Goal: Information Seeking & Learning: Check status

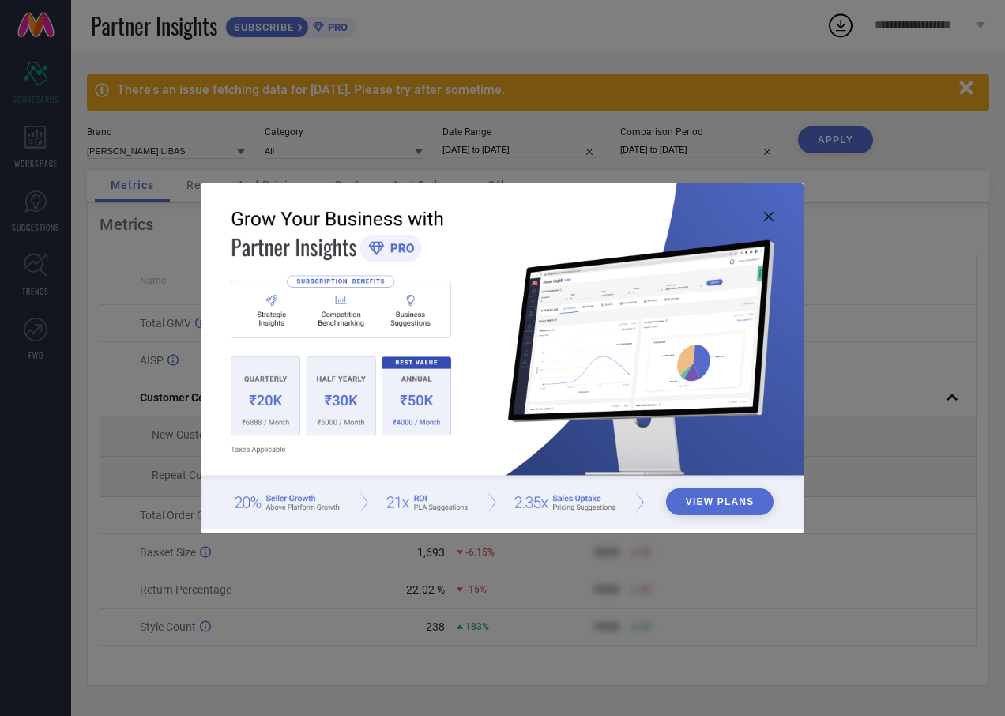
click at [769, 217] on icon at bounding box center [768, 216] width 9 height 9
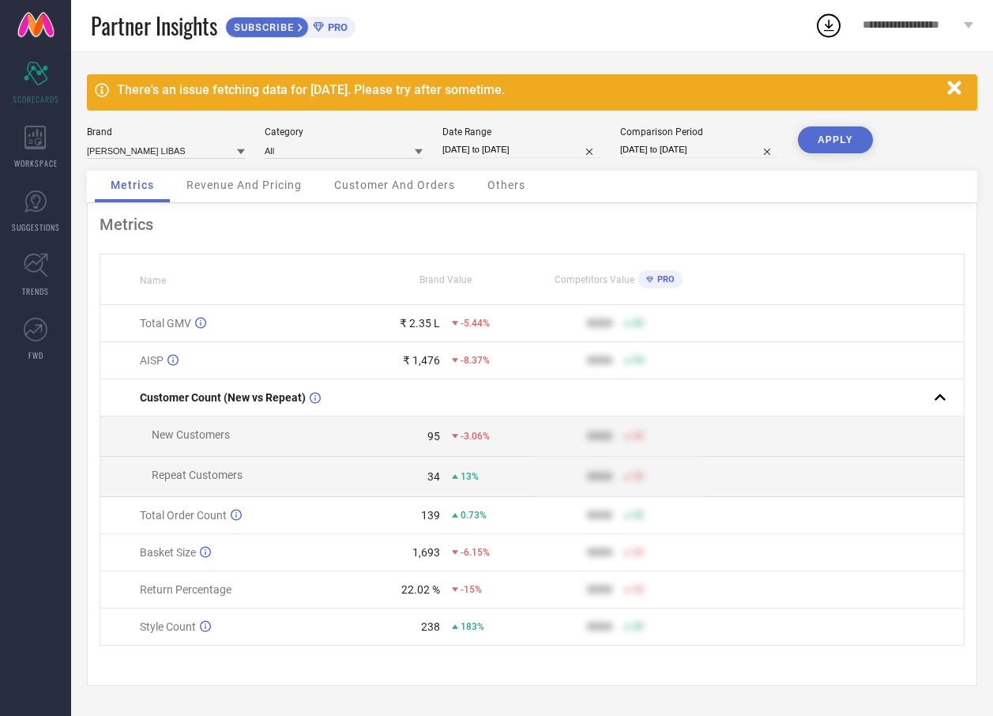
scroll to position [2, 0]
click at [956, 85] on icon "button" at bounding box center [953, 87] width 13 height 13
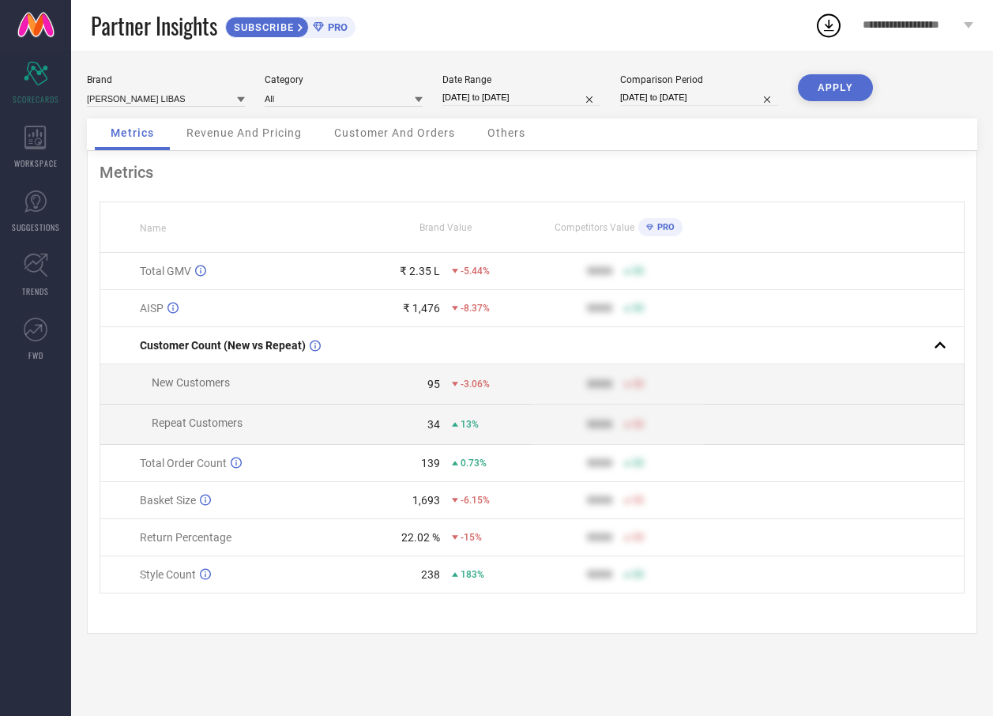
scroll to position [0, 0]
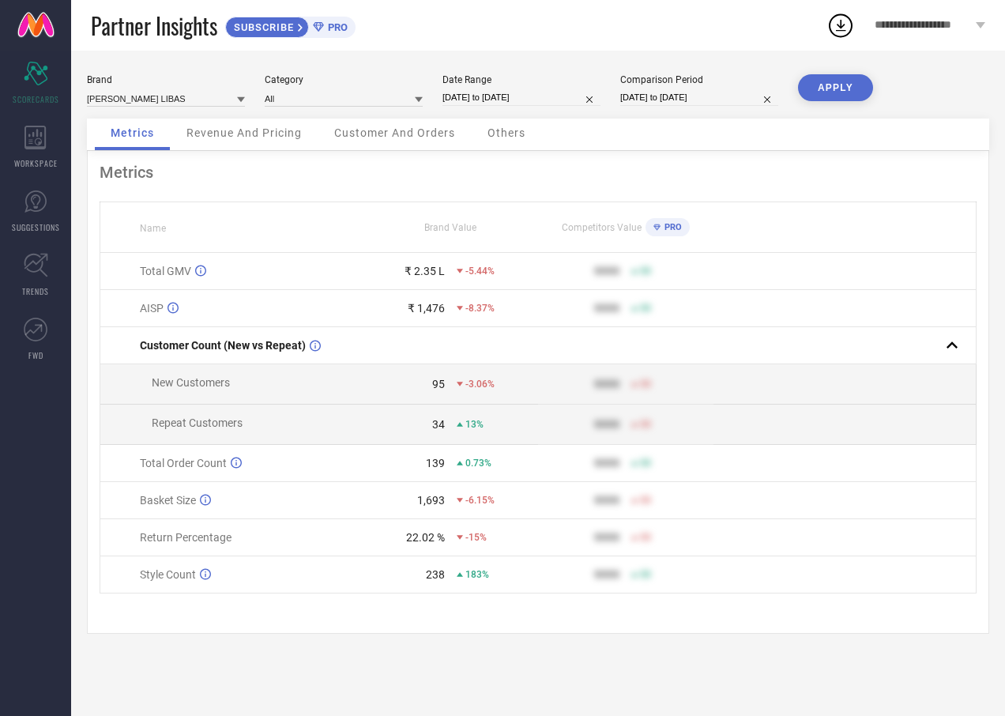
select select "6"
select select "2025"
select select "7"
select select "2025"
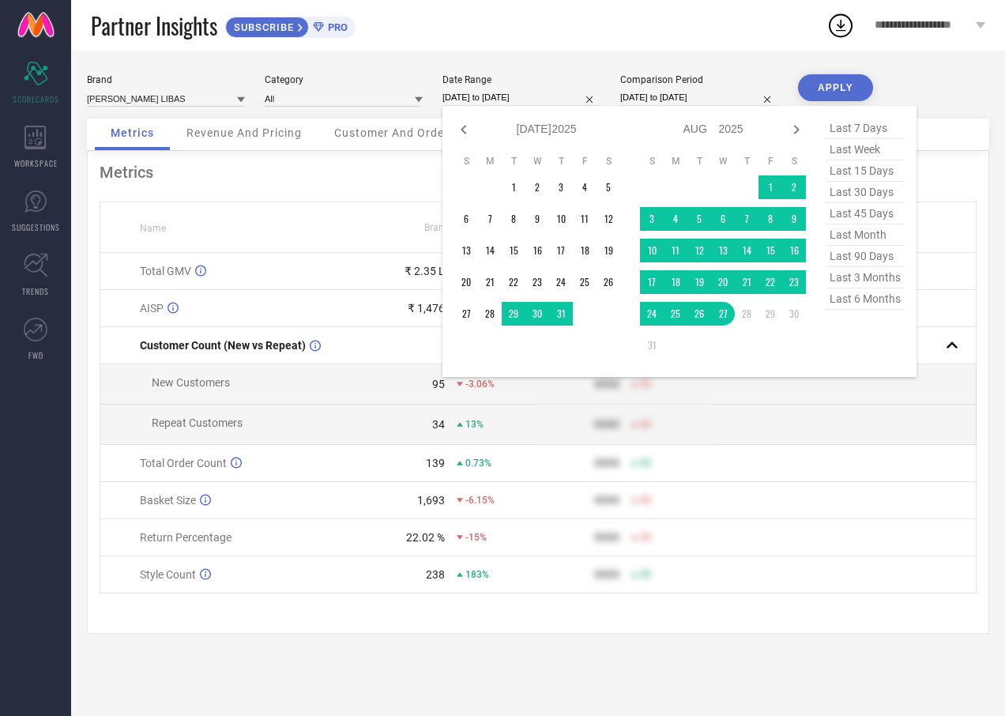
click at [543, 95] on input "[DATE] to [DATE]" at bounding box center [521, 97] width 158 height 17
click at [515, 190] on td "1" at bounding box center [514, 187] width 24 height 24
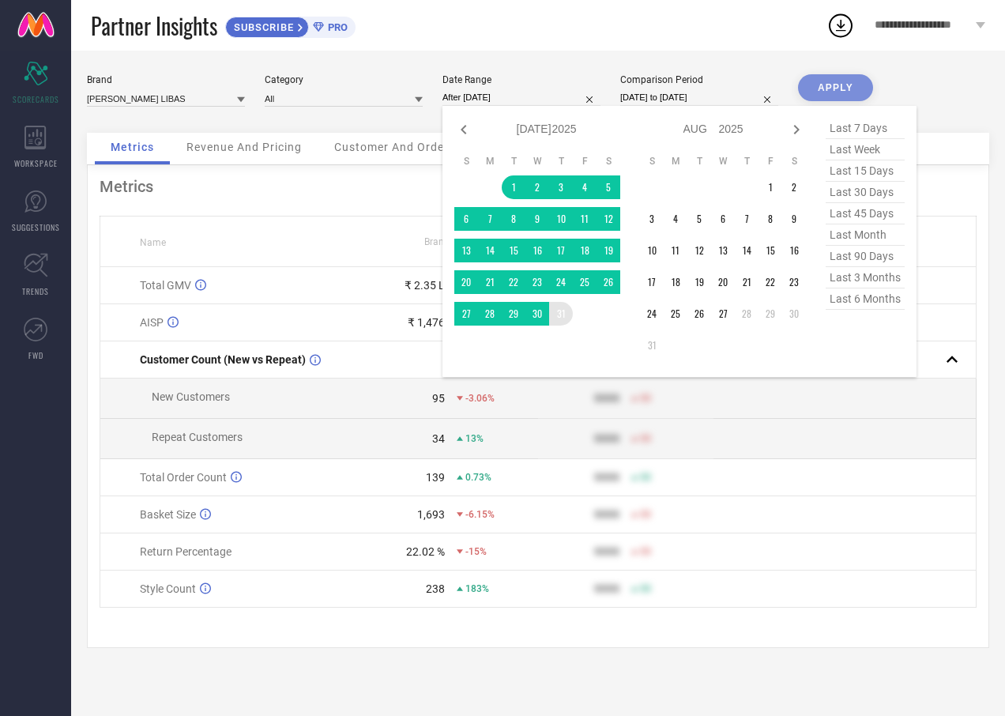
type input "[DATE] to [DATE]"
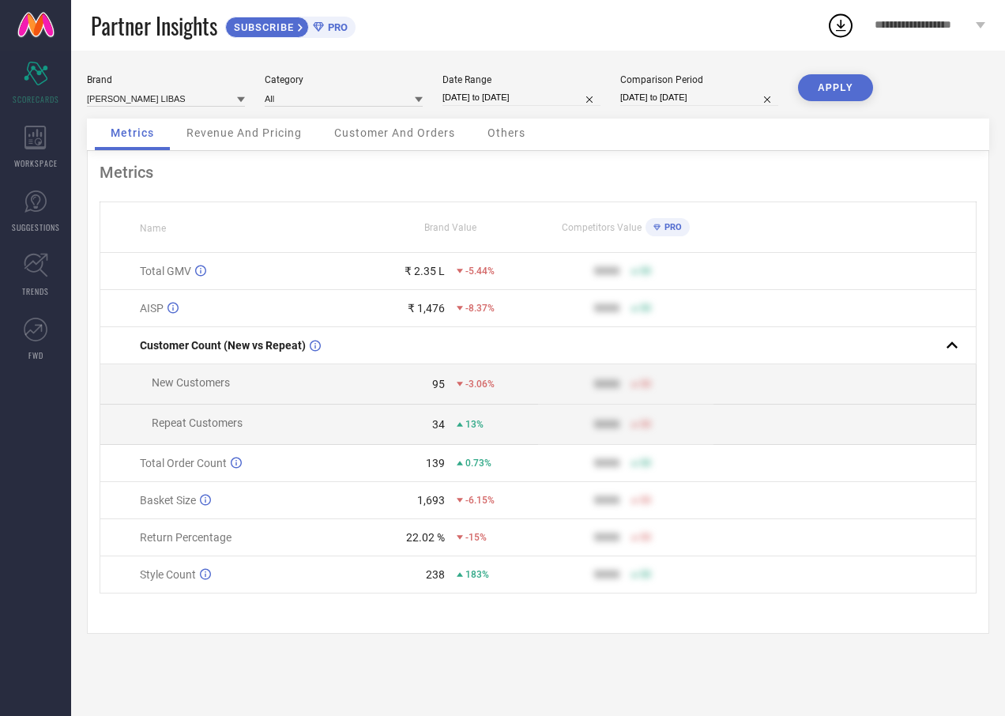
click at [725, 96] on input "[DATE] to [DATE]" at bounding box center [699, 97] width 158 height 17
select select "6"
select select "2024"
select select "7"
select select "2024"
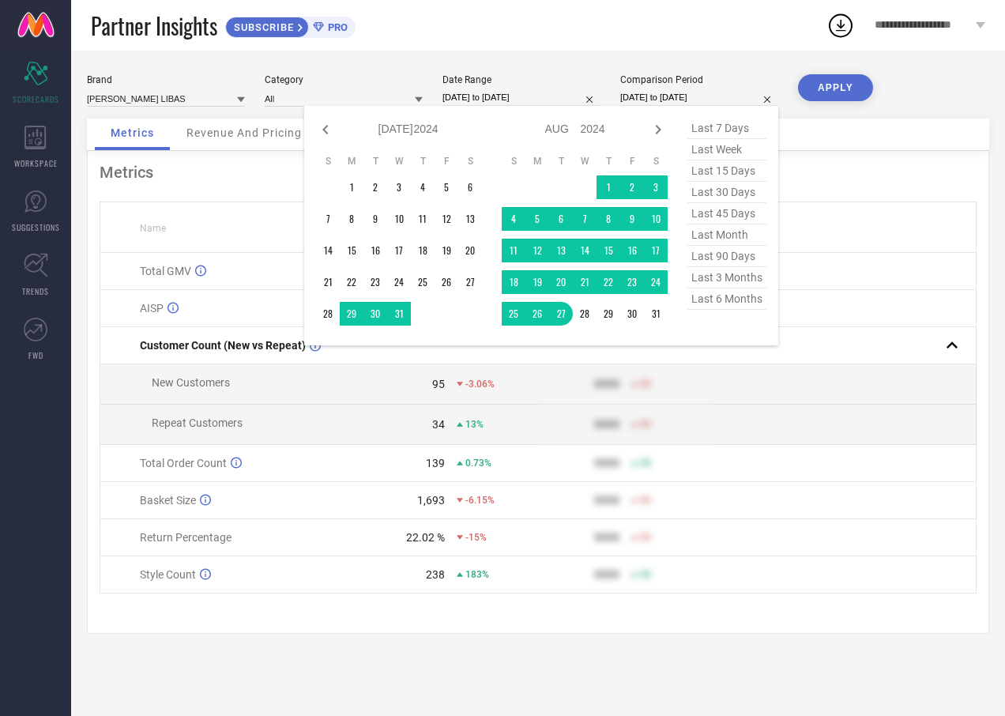
click at [544, 99] on input "[DATE] to [DATE]" at bounding box center [521, 97] width 158 height 17
select select "6"
select select "2025"
select select "7"
select select "2025"
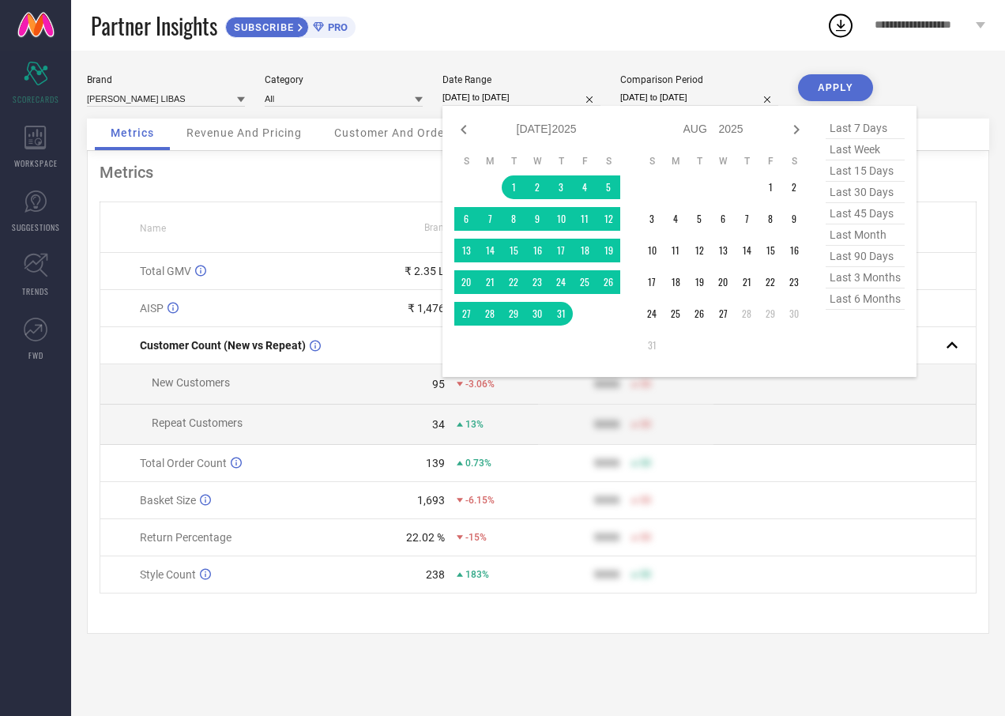
click at [860, 260] on span "last 90 days" at bounding box center [865, 256] width 79 height 21
type input "[DATE] to [DATE]"
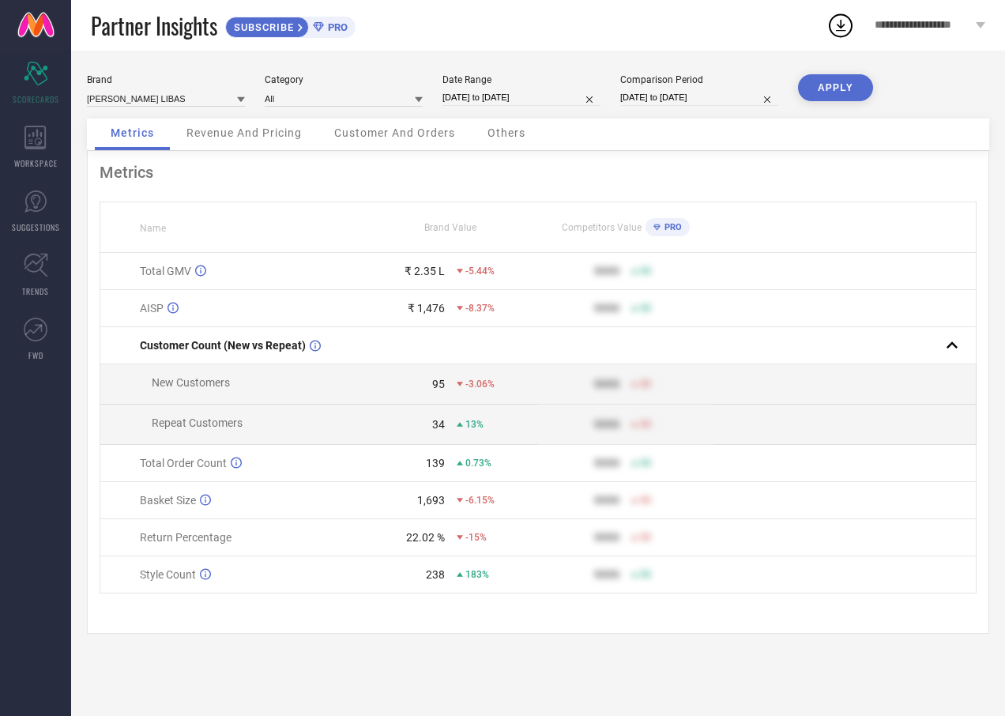
click at [822, 85] on button "APPLY" at bounding box center [835, 87] width 75 height 27
click at [569, 100] on input "[DATE] to [DATE]" at bounding box center [521, 97] width 158 height 17
select select "4"
select select "2025"
select select "5"
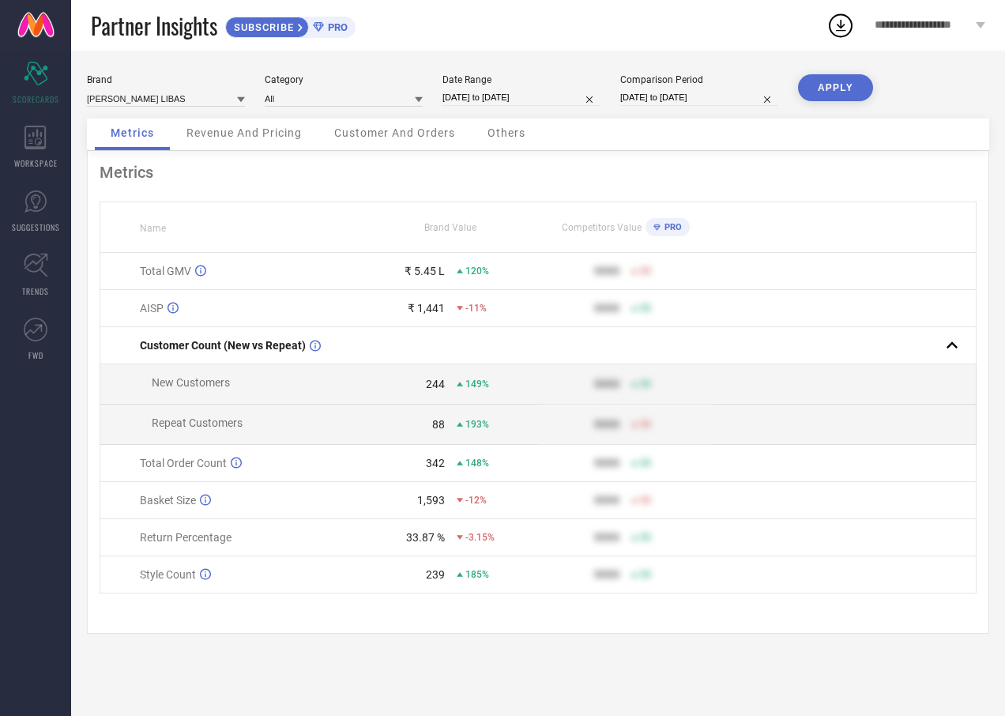
select select "2025"
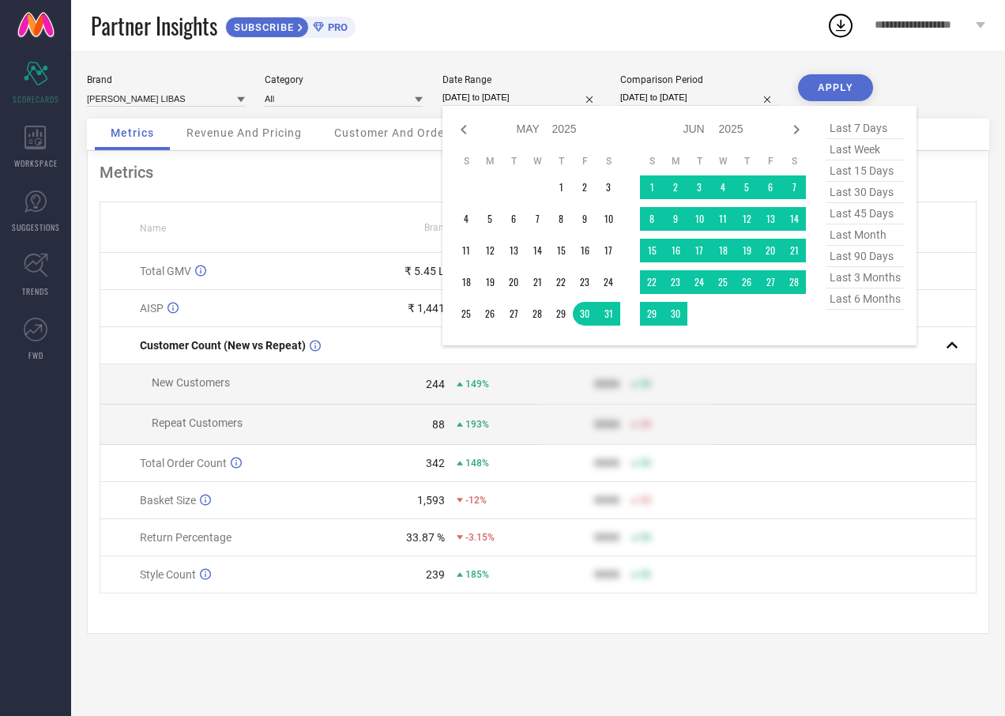
click at [853, 236] on span "last month" at bounding box center [865, 234] width 79 height 21
type input "[DATE] to [DATE]"
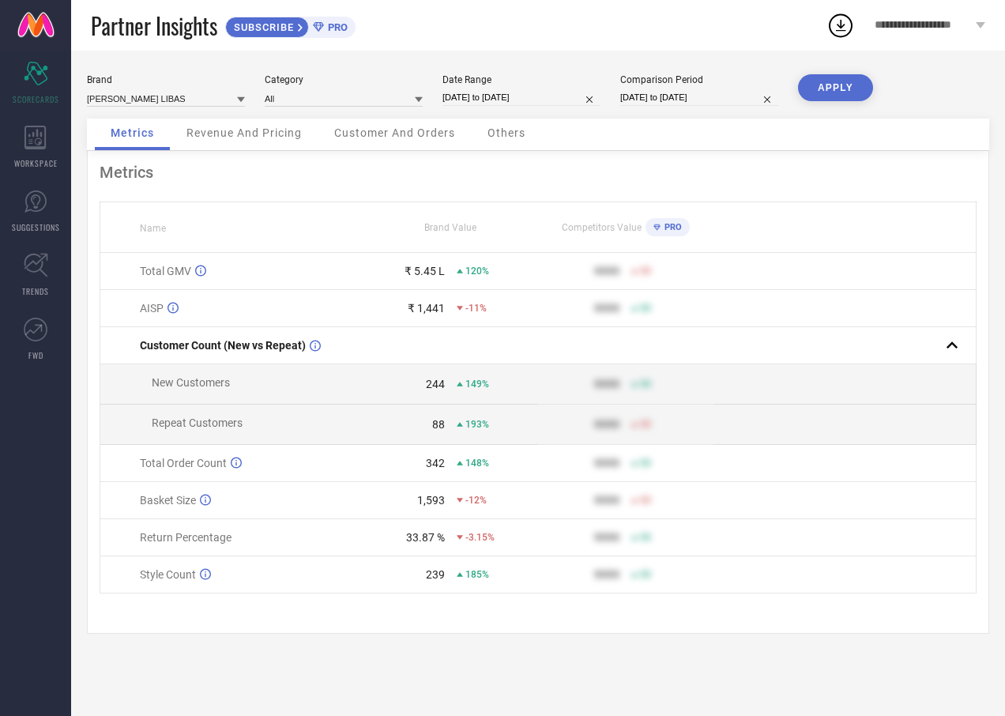
click at [823, 78] on button "APPLY" at bounding box center [835, 87] width 75 height 27
click at [536, 107] on div "Brand [PERSON_NAME] LIBAS Category All Date Range [DATE] to [DATE] Comparison P…" at bounding box center [538, 96] width 902 height 44
click at [550, 95] on input "[DATE] to [DATE]" at bounding box center [521, 97] width 158 height 17
select select "6"
select select "2025"
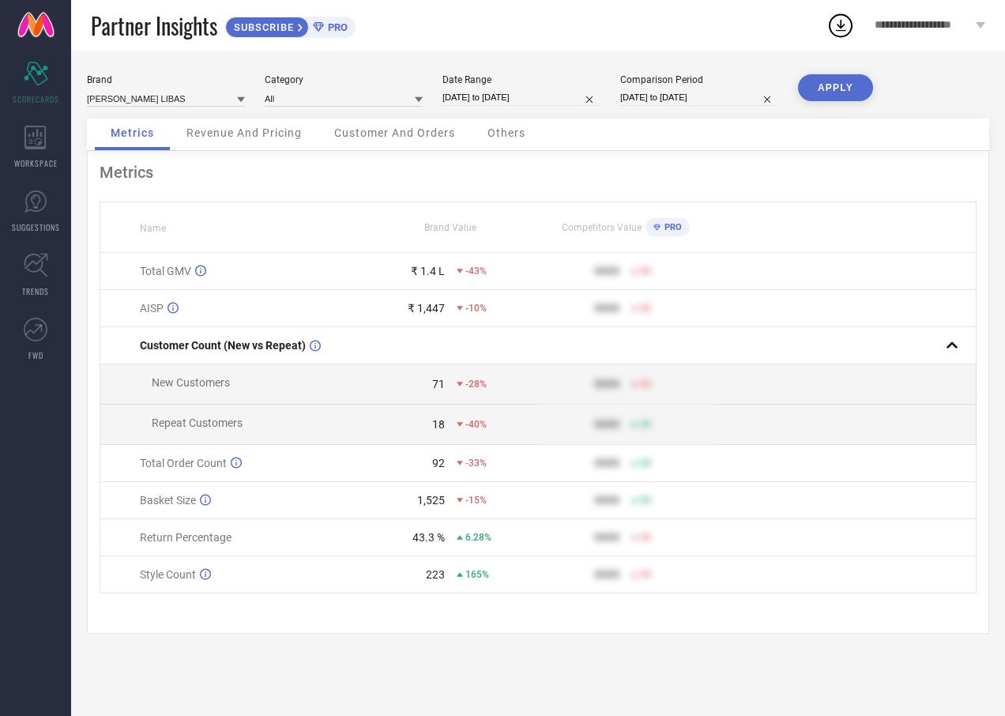
select select "7"
select select "2025"
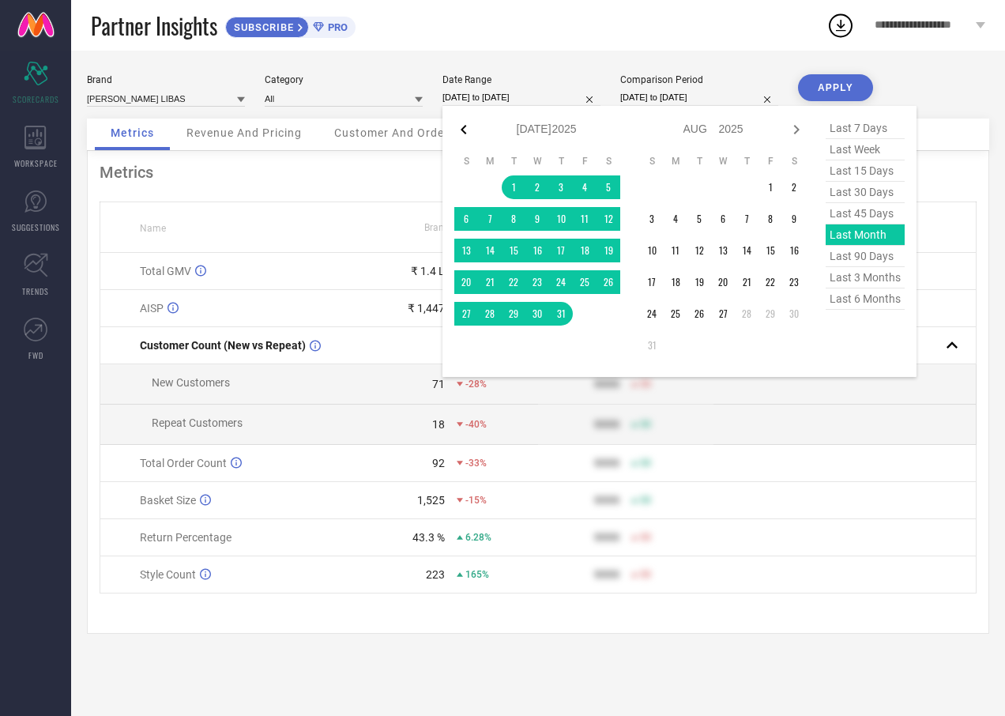
click at [457, 130] on icon at bounding box center [463, 129] width 19 height 19
select select "5"
select select "2025"
select select "6"
select select "2025"
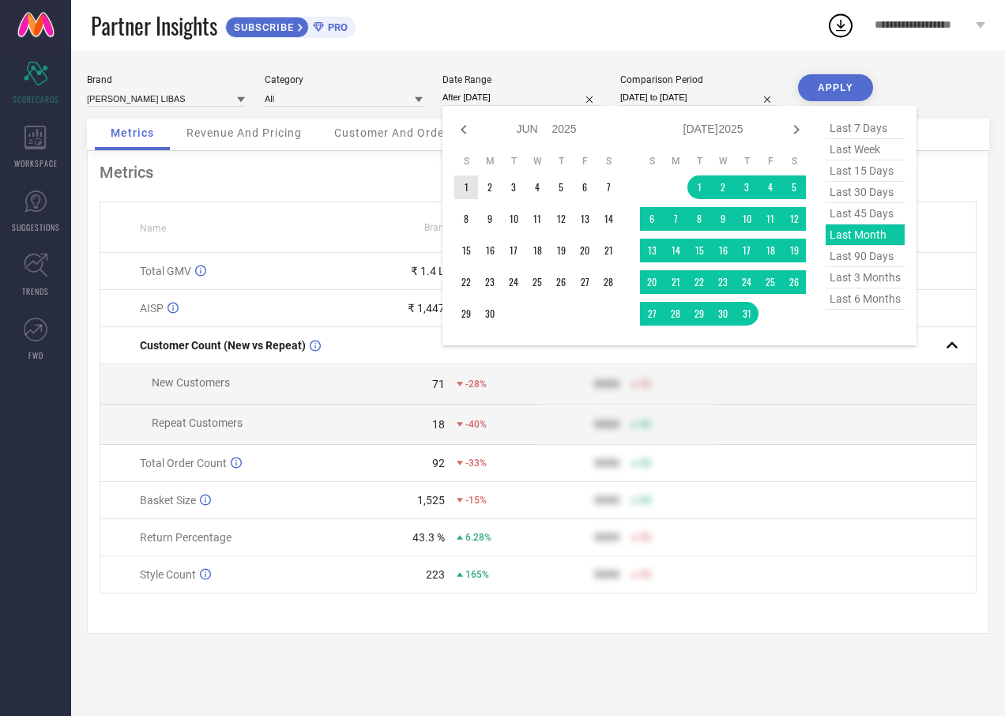
click at [462, 180] on td "1" at bounding box center [466, 187] width 24 height 24
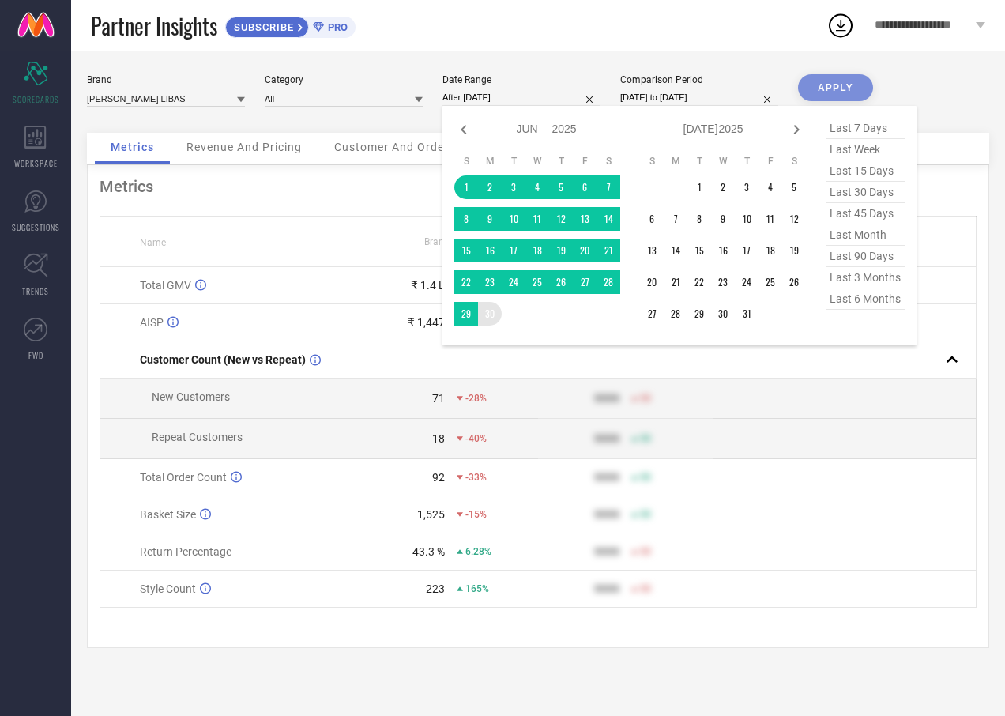
type input "[DATE] to [DATE]"
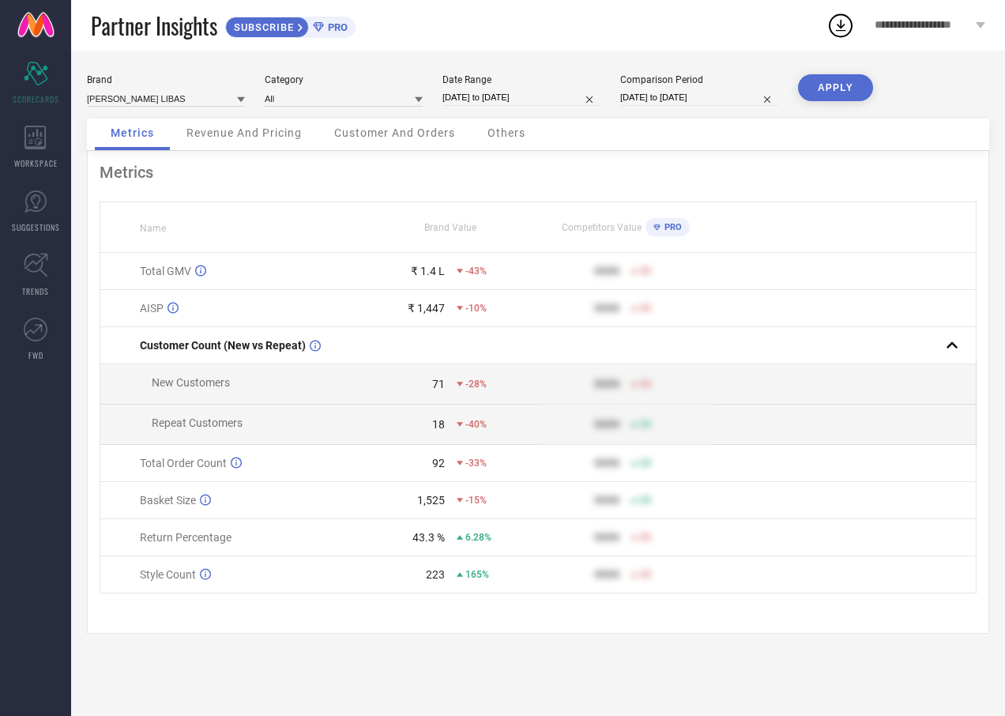
click at [822, 72] on div "Brand [PERSON_NAME] LIBAS Category All Date Range [DATE] to [DATE] Comparison P…" at bounding box center [538, 383] width 934 height 665
click at [819, 78] on button "APPLY" at bounding box center [835, 87] width 75 height 27
click at [496, 96] on input "[DATE] to [DATE]" at bounding box center [521, 97] width 158 height 17
select select "5"
select select "2025"
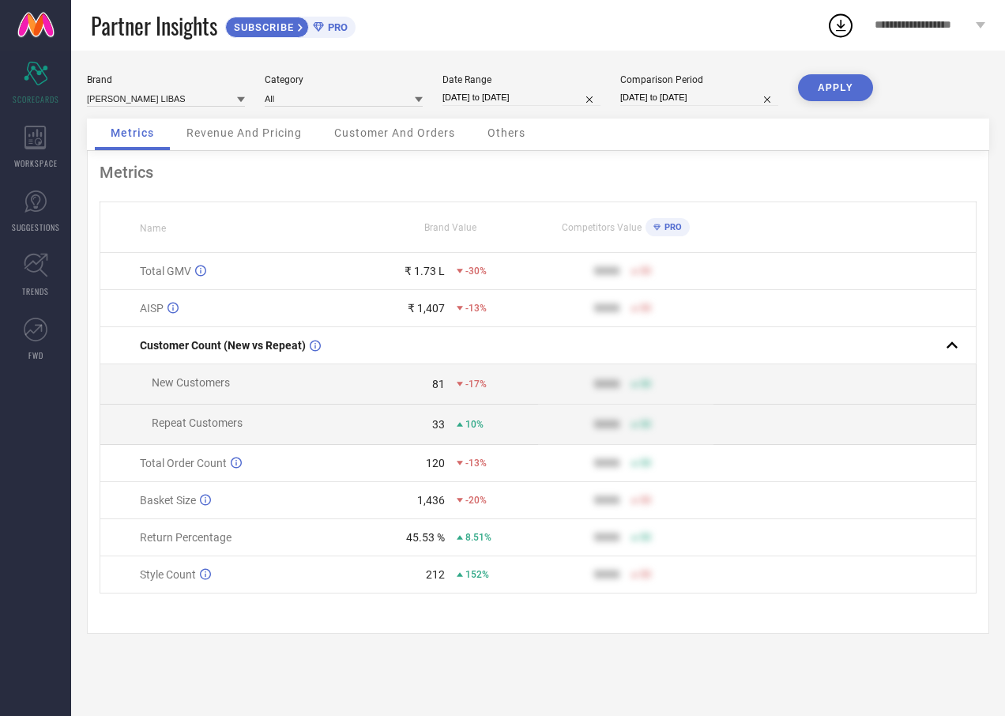
select select "6"
select select "2025"
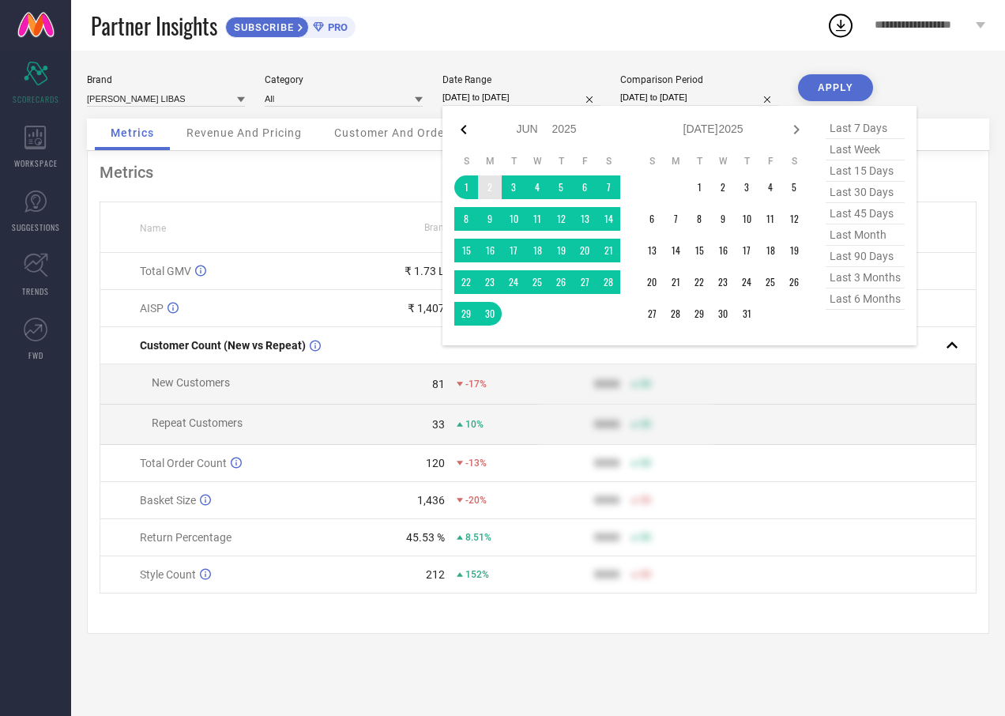
click at [468, 135] on icon at bounding box center [463, 129] width 19 height 19
select select "4"
select select "2025"
select select "5"
select select "2025"
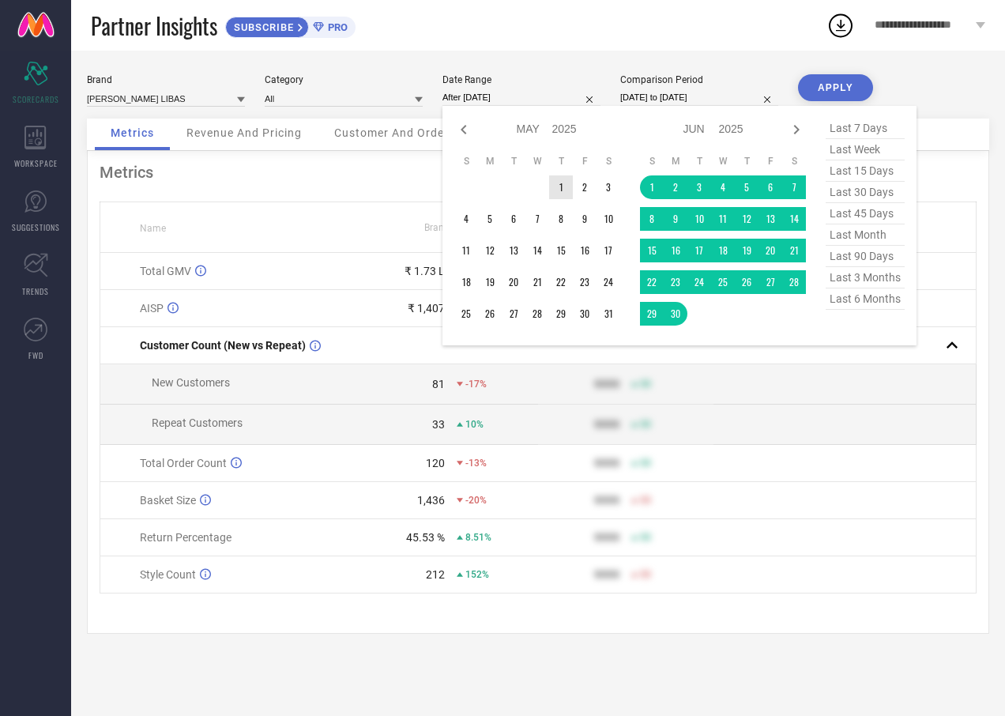
click at [555, 179] on td "1" at bounding box center [561, 187] width 24 height 24
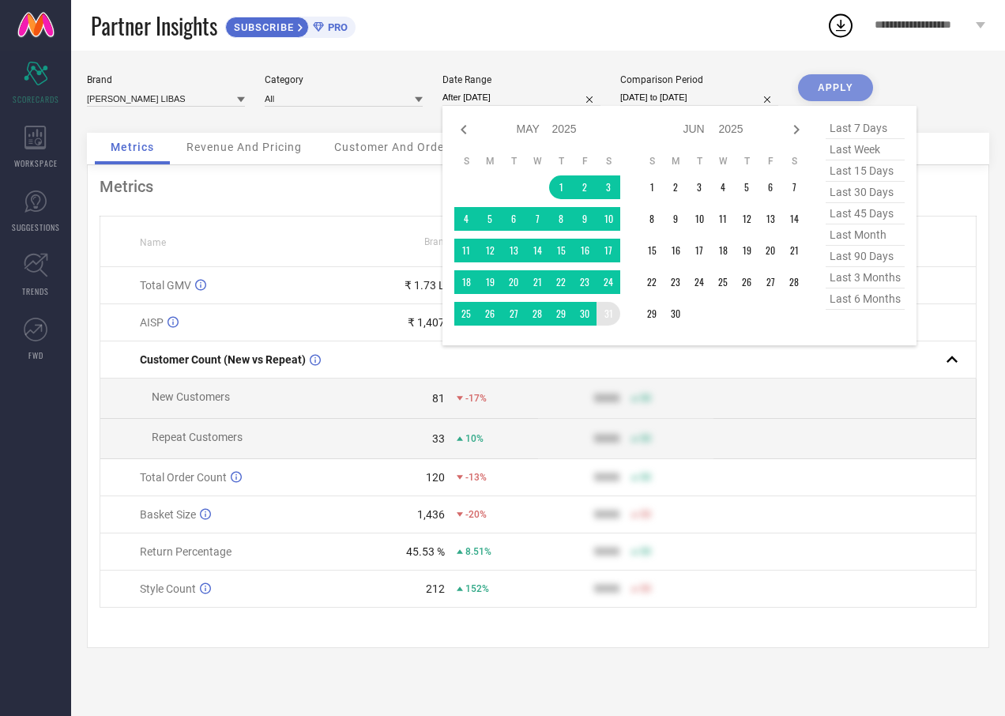
type input "[DATE] to [DATE]"
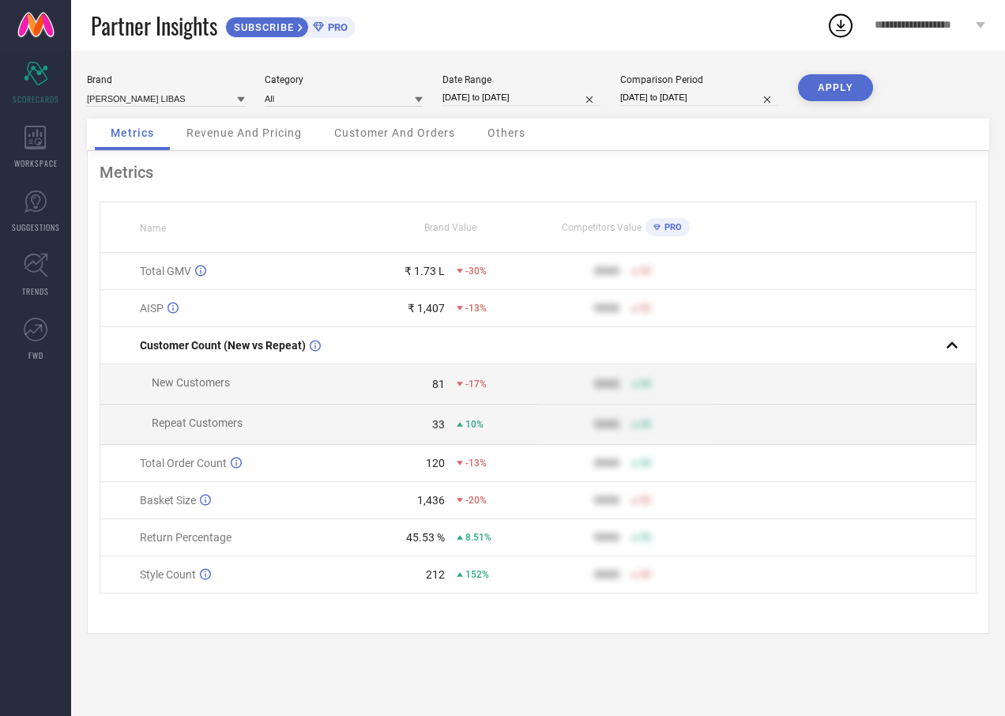
click at [809, 80] on button "APPLY" at bounding box center [835, 87] width 75 height 27
click at [533, 91] on input "[DATE] to [DATE]" at bounding box center [521, 97] width 158 height 17
select select "4"
select select "2025"
select select "5"
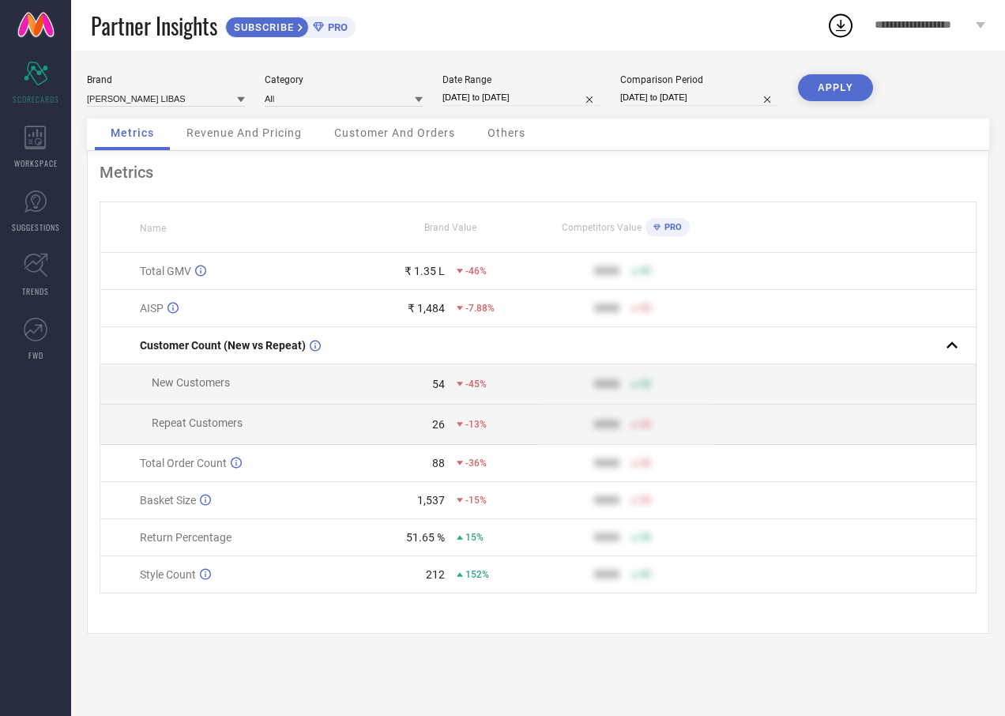
select select "2025"
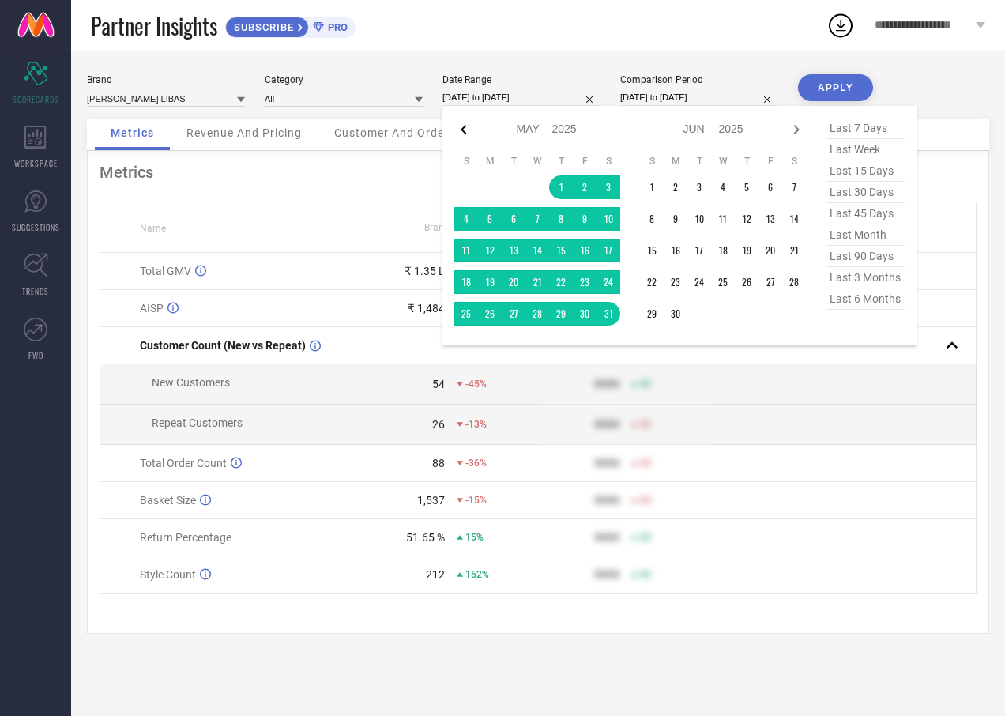
click at [466, 129] on icon at bounding box center [463, 129] width 19 height 19
select select "3"
select select "2025"
select select "4"
select select "2025"
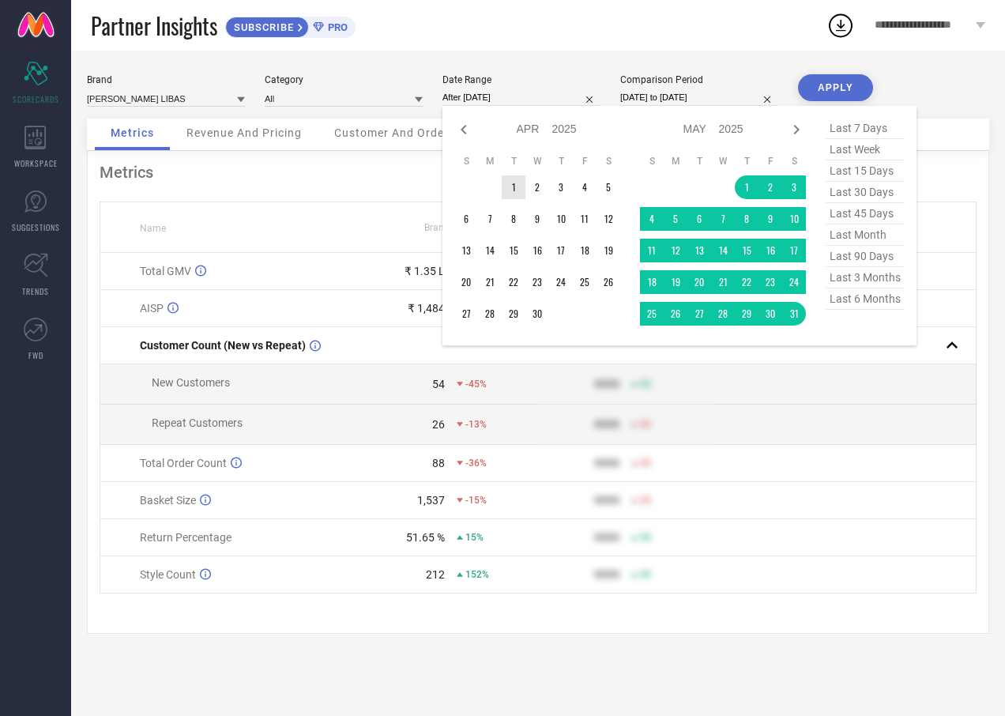
click at [510, 183] on td "1" at bounding box center [514, 187] width 24 height 24
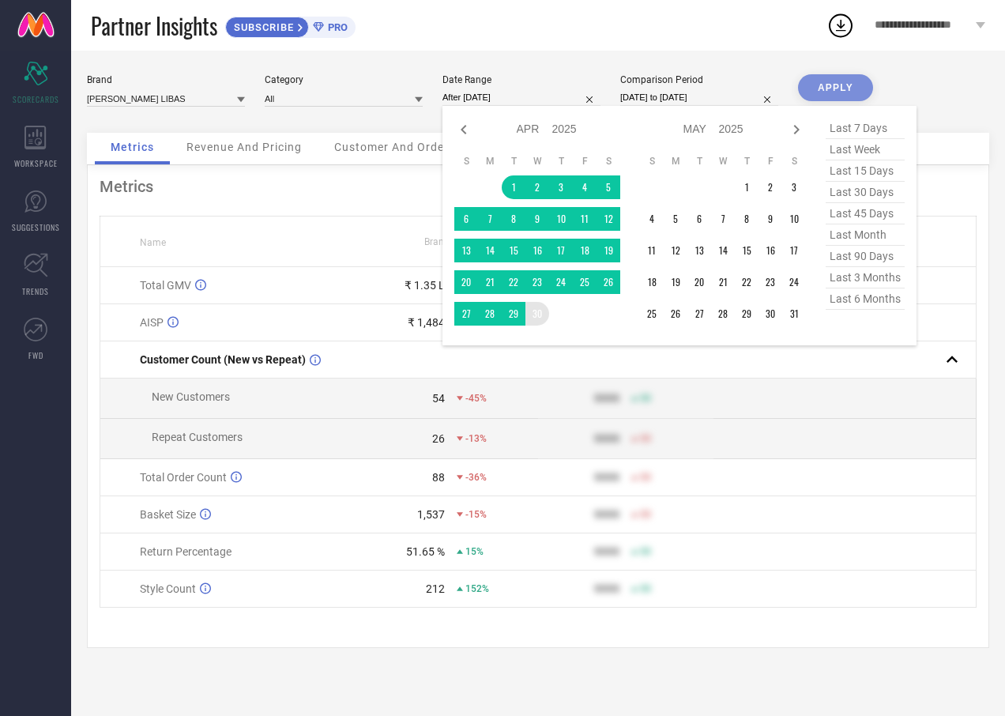
type input "[DATE] to [DATE]"
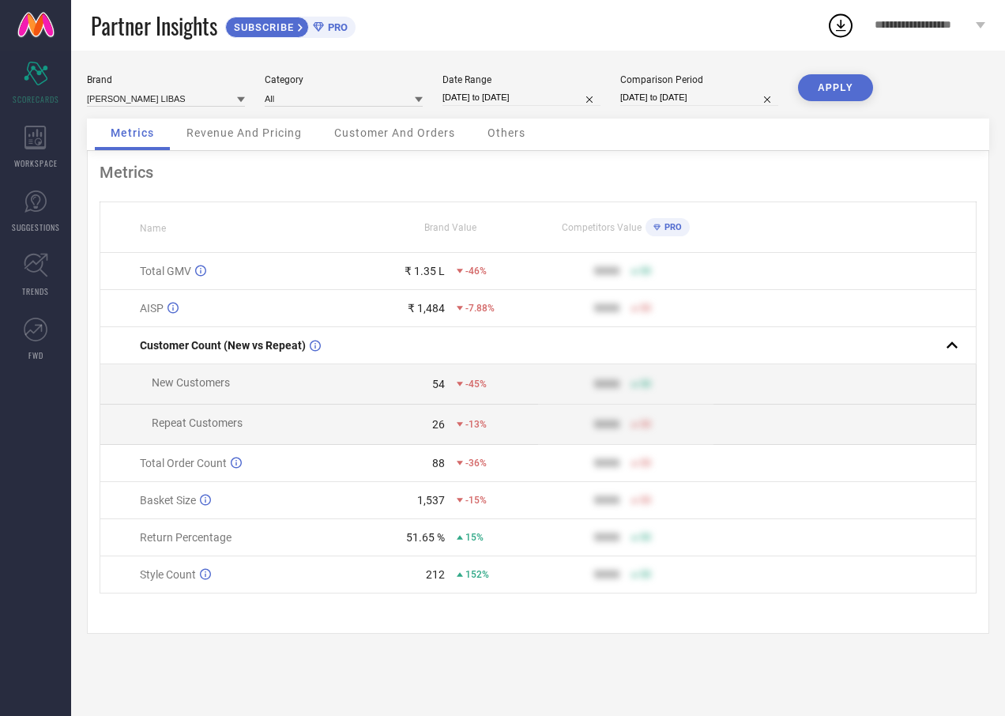
click at [826, 88] on button "APPLY" at bounding box center [835, 87] width 75 height 27
click at [562, 105] on input "[DATE] to [DATE]" at bounding box center [521, 97] width 158 height 17
select select "3"
select select "2025"
select select "4"
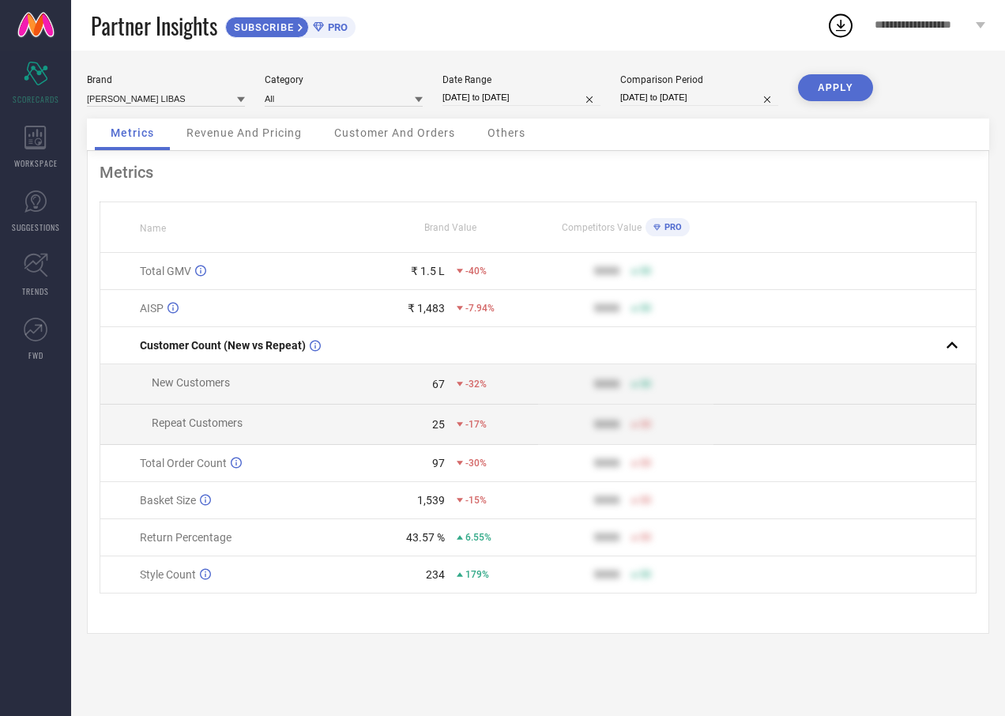
select select "2025"
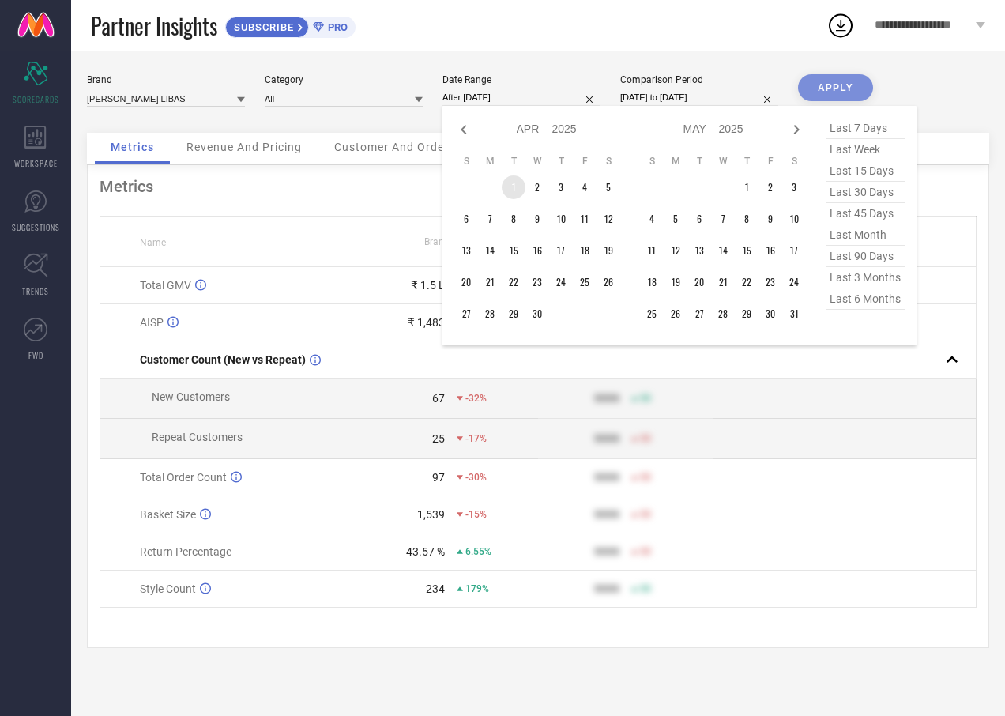
click at [512, 183] on td "1" at bounding box center [514, 187] width 24 height 24
click at [878, 306] on span "last 6 months" at bounding box center [865, 298] width 79 height 21
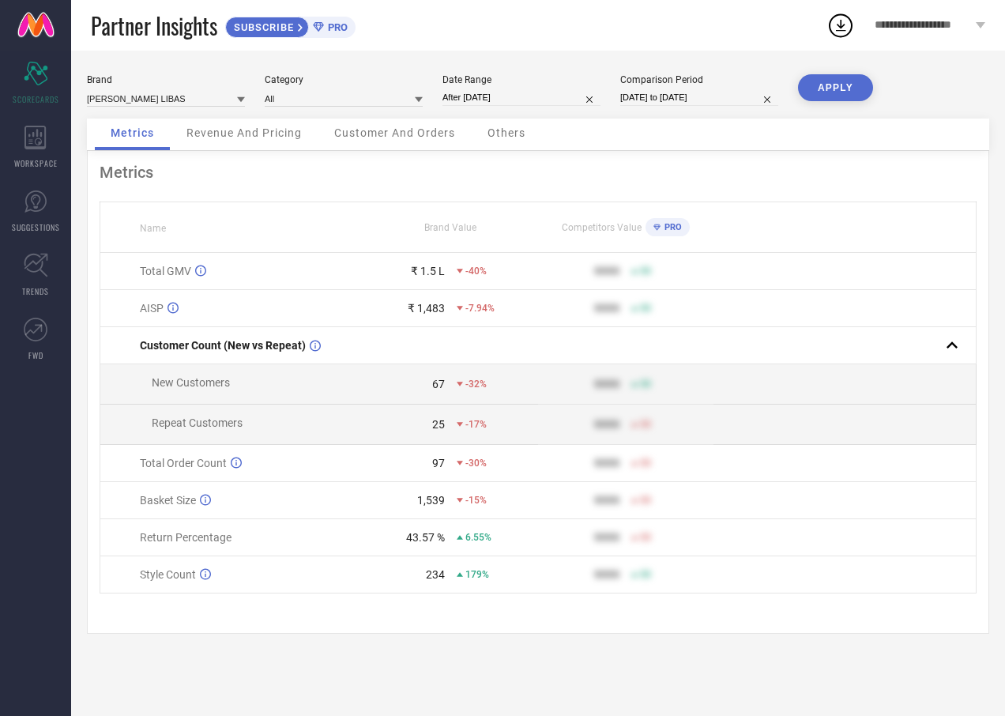
type input "[DATE] to [DATE]"
click at [845, 96] on button "APPLY" at bounding box center [835, 87] width 75 height 27
click at [340, 136] on span "Customer And Orders" at bounding box center [394, 132] width 121 height 13
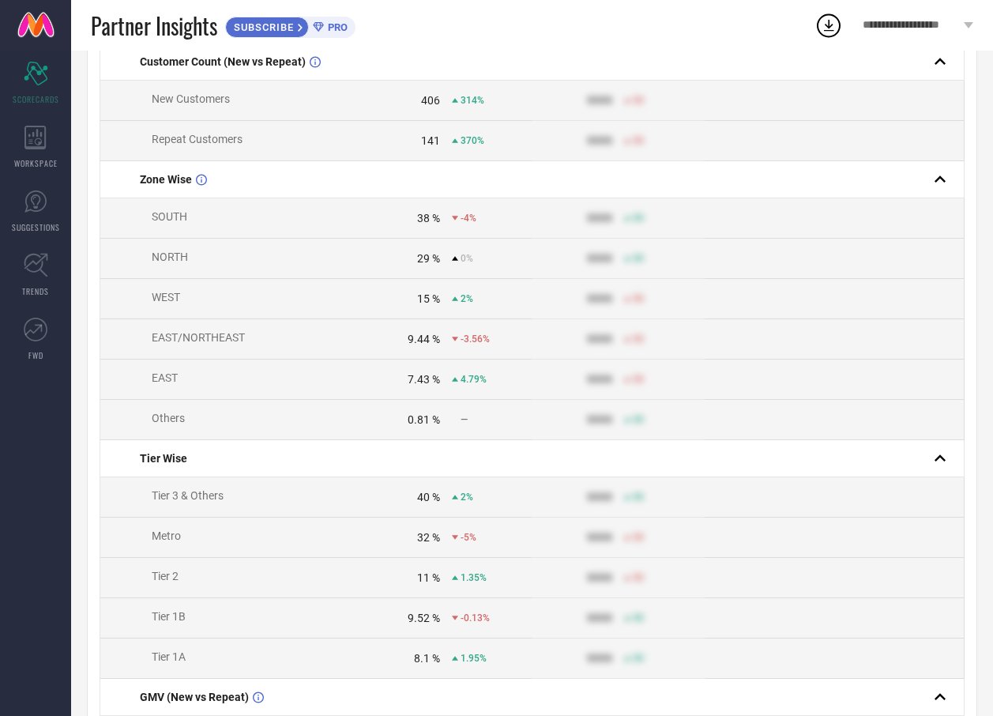
scroll to position [237, 0]
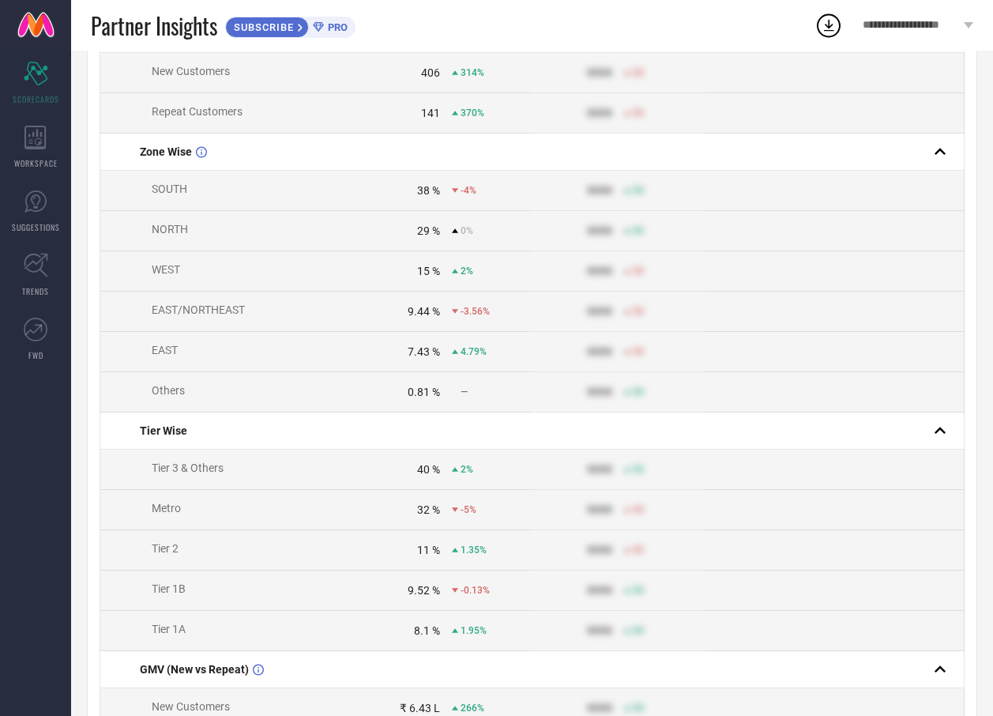
click at [435, 516] on div "32 %" at bounding box center [428, 509] width 23 height 13
drag, startPoint x: 435, startPoint y: 522, endPoint x: 439, endPoint y: 548, distance: 26.4
click at [439, 548] on td "11 % 1.35%" at bounding box center [446, 550] width 173 height 40
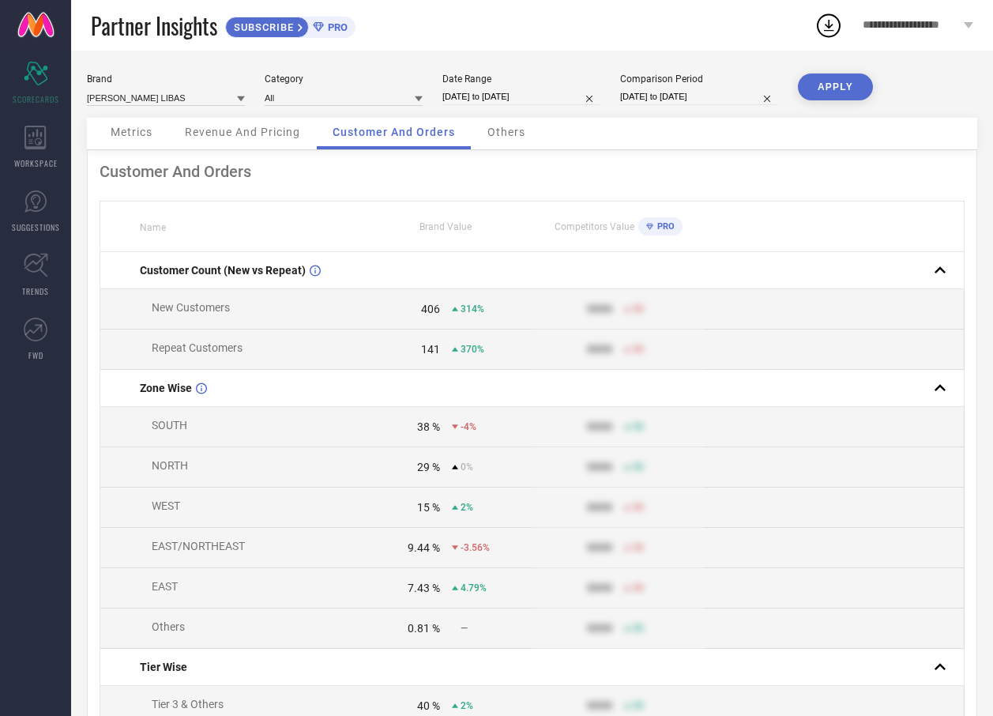
scroll to position [0, 0]
click at [500, 141] on div "Others" at bounding box center [507, 135] width 70 height 32
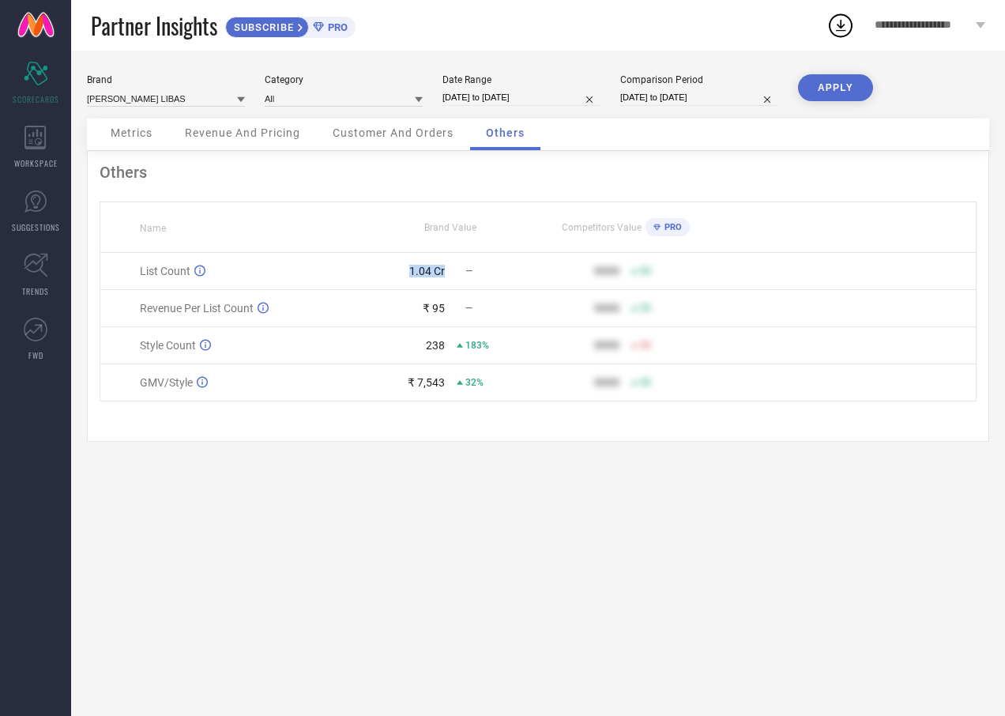
drag, startPoint x: 416, startPoint y: 277, endPoint x: 460, endPoint y: 279, distance: 44.3
click at [460, 279] on td "1.04 Cr —" at bounding box center [450, 271] width 175 height 37
drag, startPoint x: 461, startPoint y: 298, endPoint x: 423, endPoint y: 307, distance: 39.1
click at [423, 307] on td "₹ 95 —" at bounding box center [450, 308] width 175 height 37
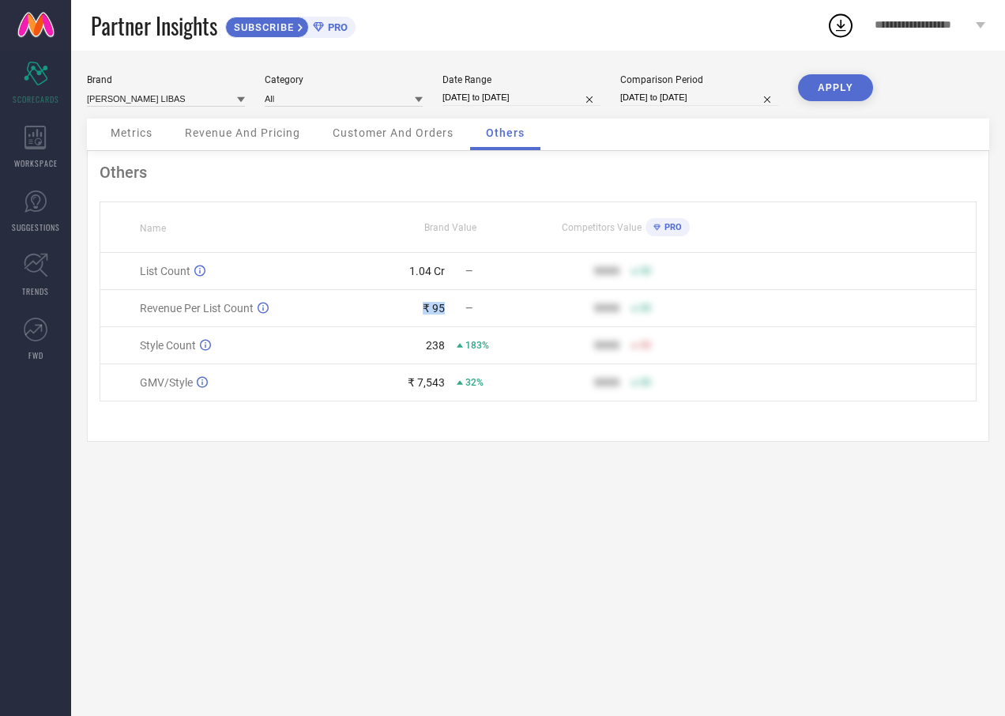
click at [423, 308] on div "₹ 95" at bounding box center [434, 308] width 22 height 13
drag, startPoint x: 428, startPoint y: 343, endPoint x: 454, endPoint y: 345, distance: 26.2
click at [454, 345] on div "238 183%" at bounding box center [450, 345] width 174 height 13
drag, startPoint x: 477, startPoint y: 385, endPoint x: 436, endPoint y: 391, distance: 41.6
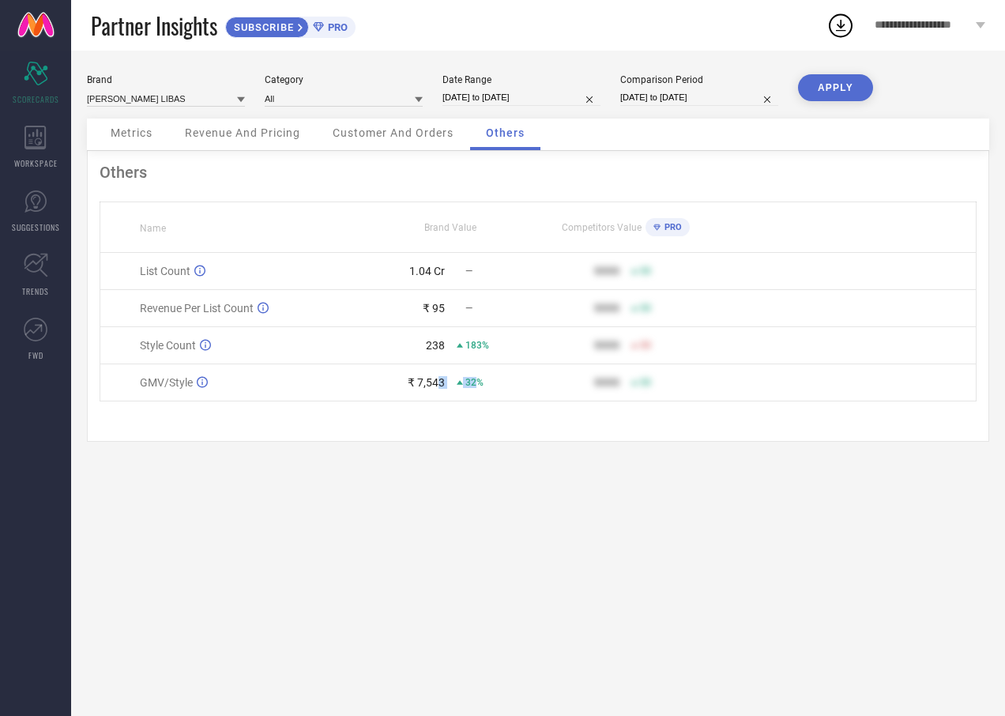
click at [436, 389] on div "₹ 7,543 32%" at bounding box center [450, 382] width 174 height 13
drag, startPoint x: 436, startPoint y: 391, endPoint x: 429, endPoint y: 410, distance: 20.3
click at [429, 410] on div "Others Name Brand Value Competitors Value PRO List Count 1.04 Cr — 9999 50 Reve…" at bounding box center [538, 296] width 902 height 291
click at [397, 135] on span "Customer And Orders" at bounding box center [393, 132] width 121 height 13
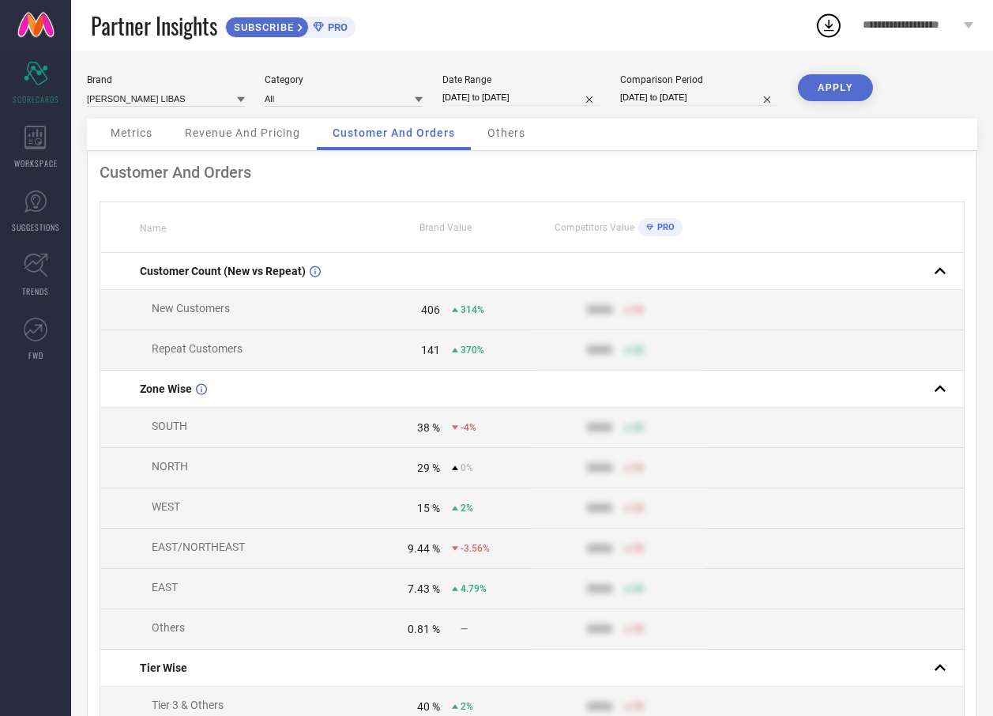
click at [233, 143] on div "Revenue And Pricing" at bounding box center [242, 135] width 147 height 32
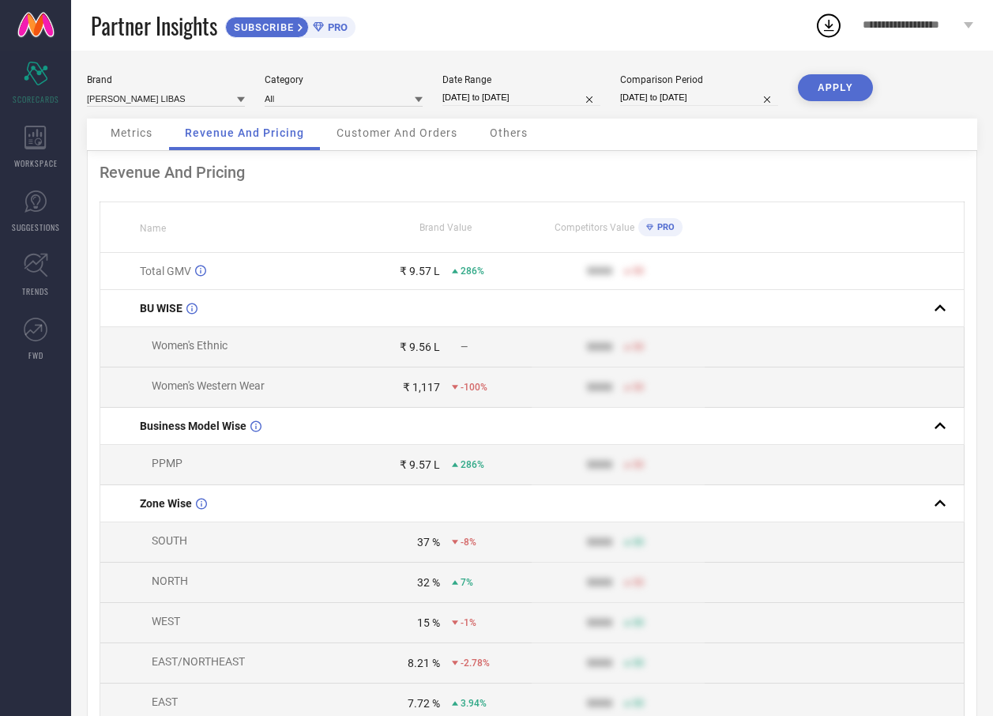
click at [118, 143] on div "Metrics" at bounding box center [131, 135] width 73 height 32
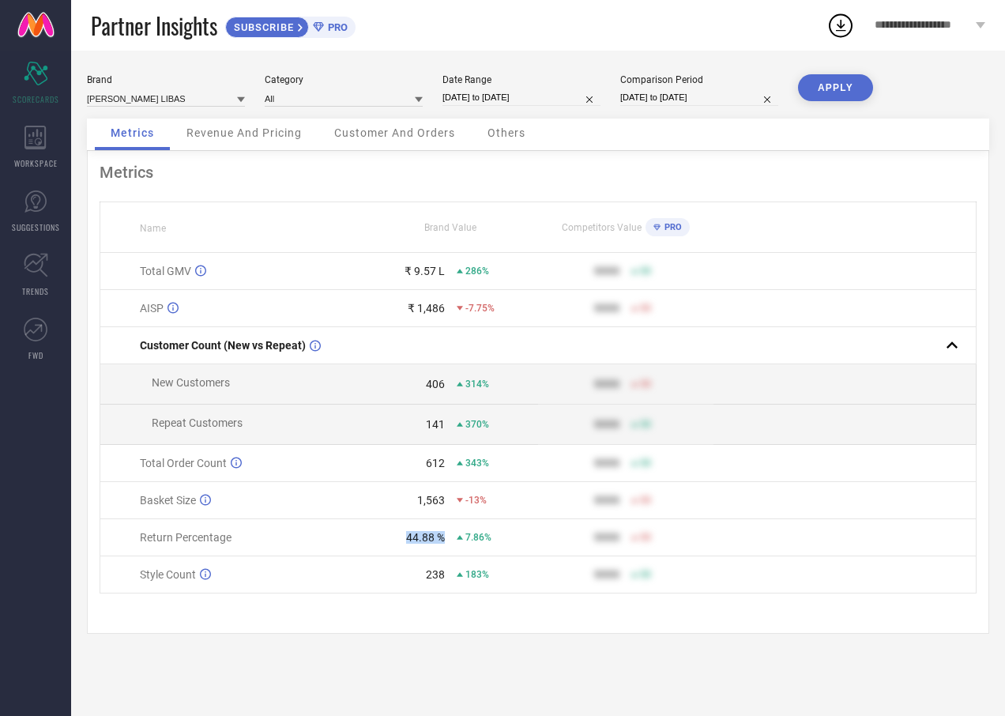
drag, startPoint x: 335, startPoint y: 540, endPoint x: 457, endPoint y: 552, distance: 123.1
click at [457, 552] on tr "Return Percentage 44.88 % 7.86% 9999 50" at bounding box center [538, 537] width 876 height 37
drag, startPoint x: 457, startPoint y: 552, endPoint x: 467, endPoint y: 556, distance: 10.3
click at [467, 556] on td "44.88 % 7.86%" at bounding box center [450, 537] width 175 height 37
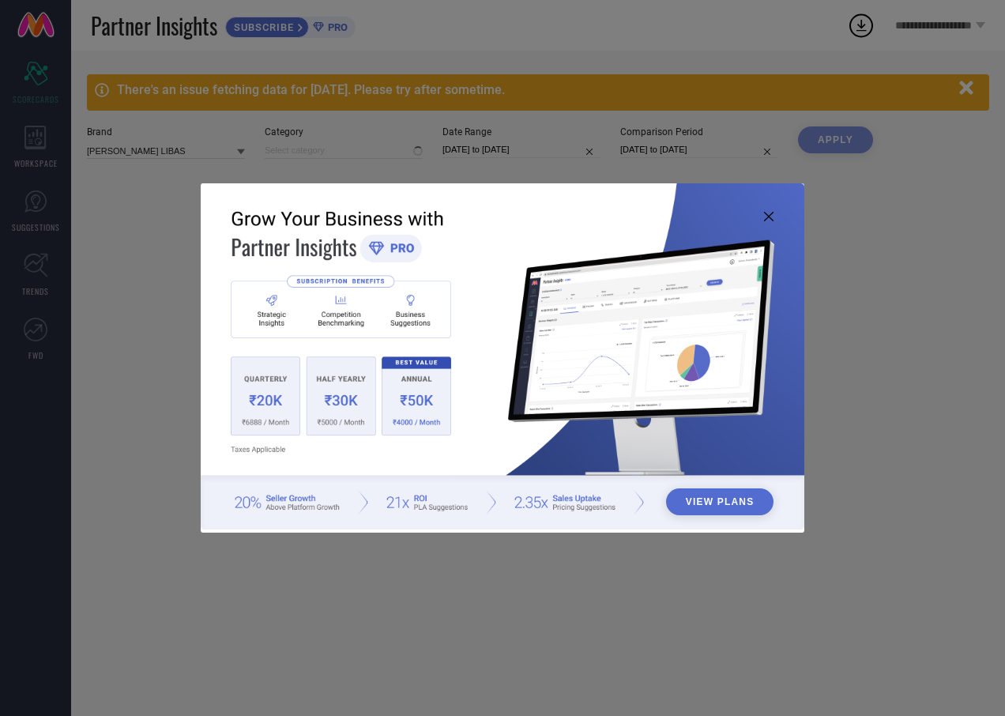
type input "All"
click at [763, 216] on img at bounding box center [502, 356] width 603 height 347
click at [766, 216] on icon at bounding box center [768, 216] width 9 height 9
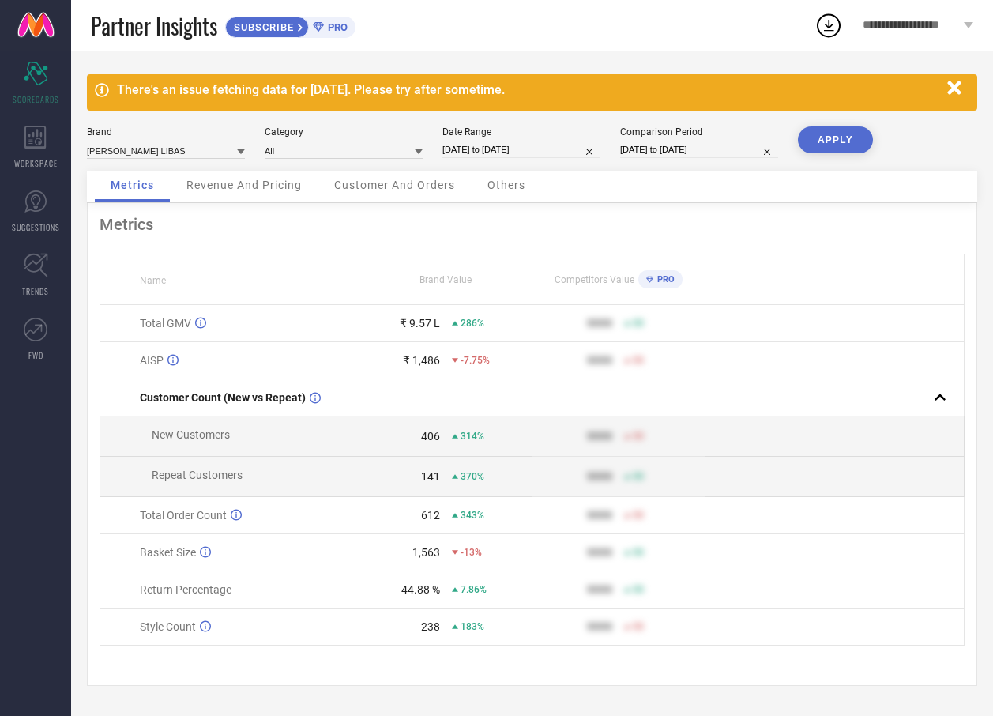
click at [555, 152] on input "[DATE] to [DATE]" at bounding box center [521, 149] width 158 height 17
select select "1"
select select "2025"
select select "2"
select select "2025"
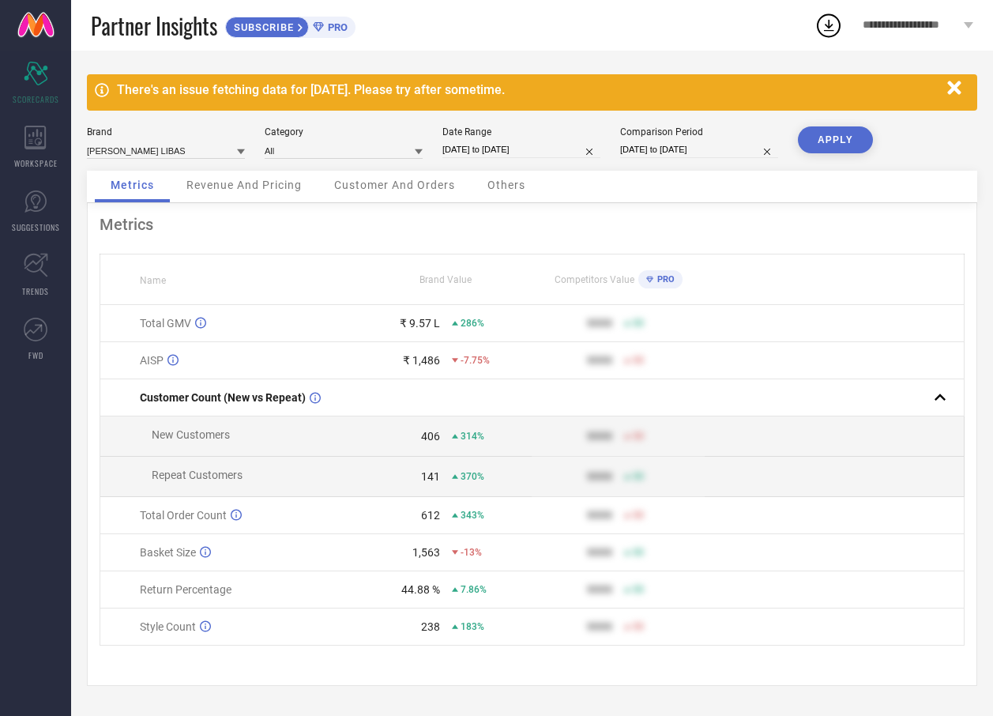
click at [974, 163] on div "Brand MOMIN LIBAS Category All Date Range 01-02-2025 to 31-07-2025 Comparison P…" at bounding box center [532, 148] width 890 height 44
click at [562, 150] on input "[DATE] to [DATE]" at bounding box center [521, 149] width 158 height 17
select select "1"
select select "2025"
select select "2"
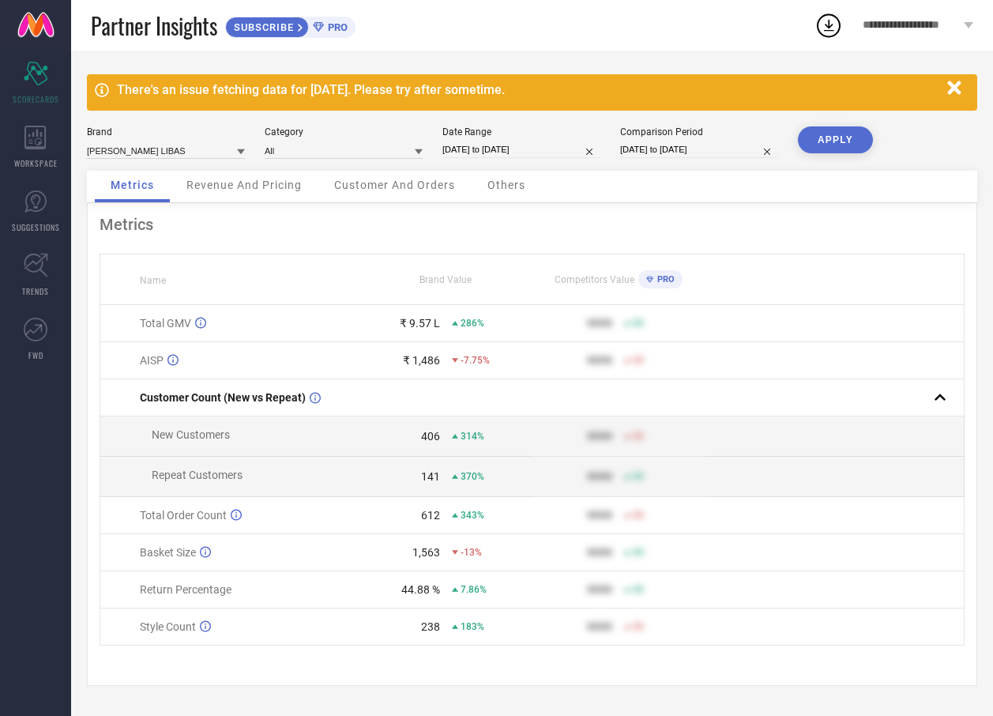
select select "2025"
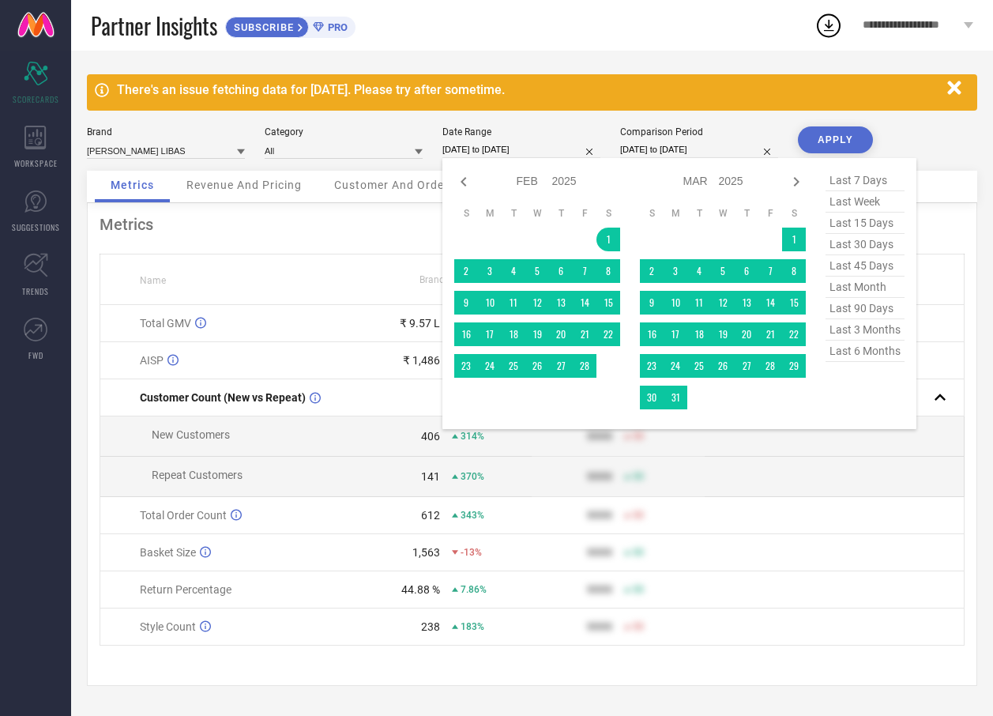
click at [864, 294] on span "last month" at bounding box center [865, 287] width 79 height 21
type input "[DATE] to [DATE]"
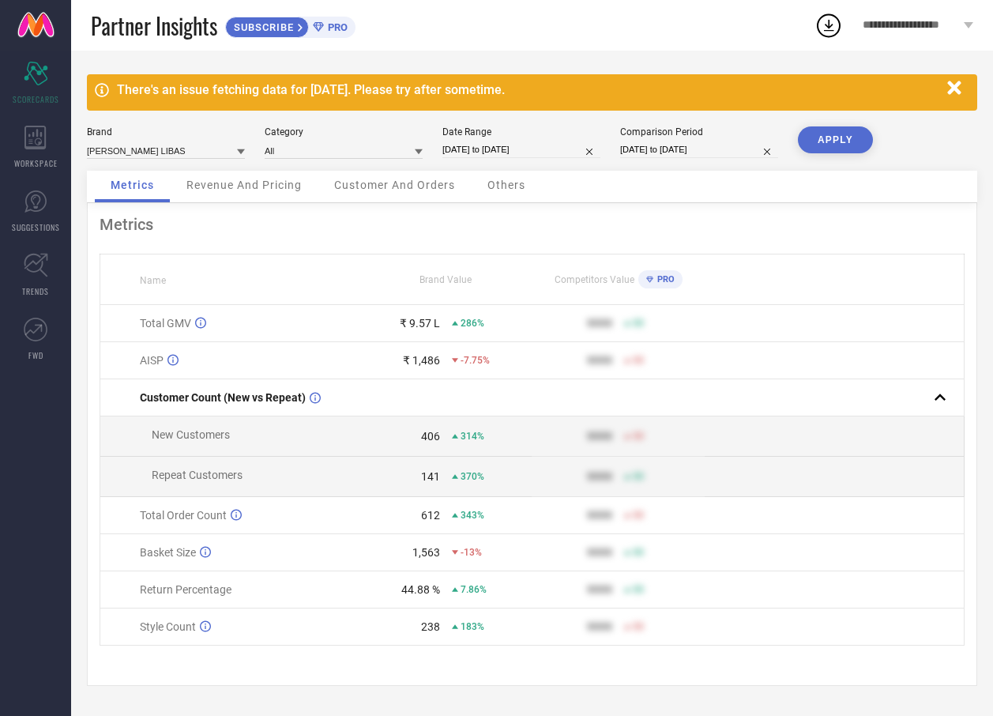
select select "6"
select select "2025"
select select "7"
select select "2025"
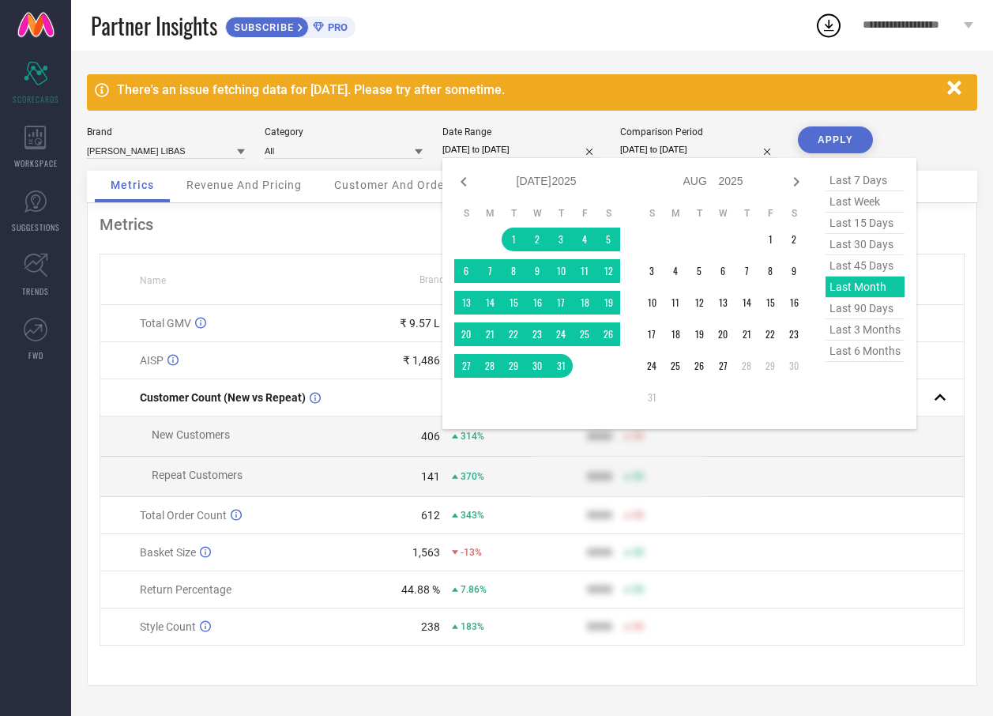
click at [544, 154] on input "[DATE] to [DATE]" at bounding box center [521, 149] width 158 height 17
click at [860, 253] on span "last 30 days" at bounding box center [865, 244] width 79 height 21
type input "29-07-2025 to 27-08-2025"
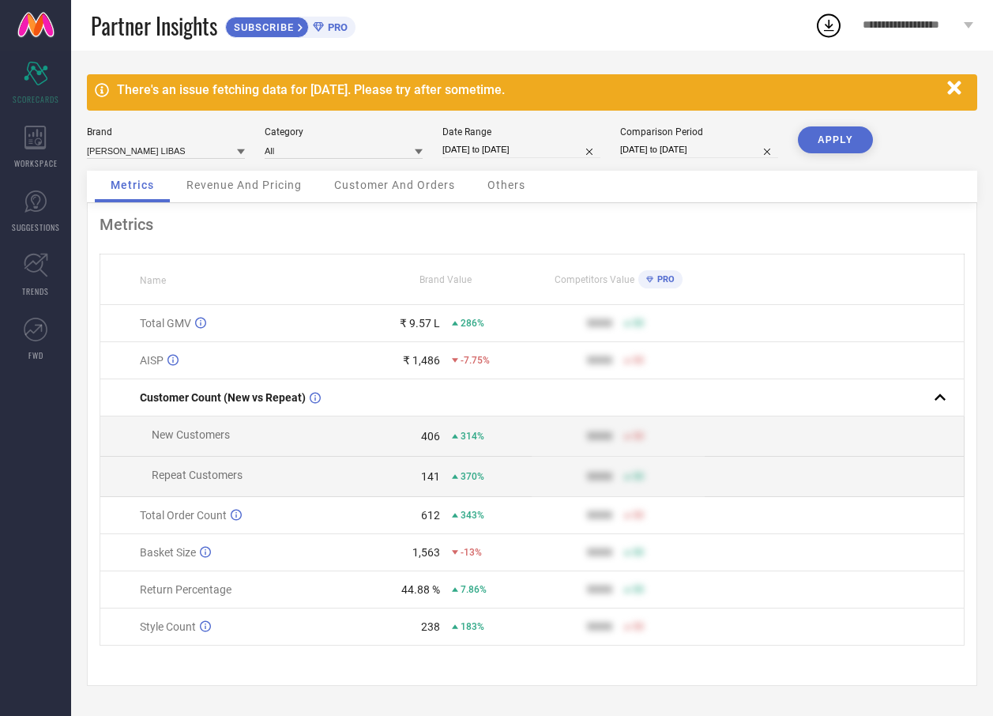
click at [845, 137] on button "APPLY" at bounding box center [835, 139] width 75 height 27
drag, startPoint x: 407, startPoint y: 519, endPoint x: 464, endPoint y: 529, distance: 57.7
click at [464, 529] on td "134 -2.89%" at bounding box center [446, 515] width 173 height 37
click at [808, 221] on div "Metrics" at bounding box center [532, 224] width 865 height 19
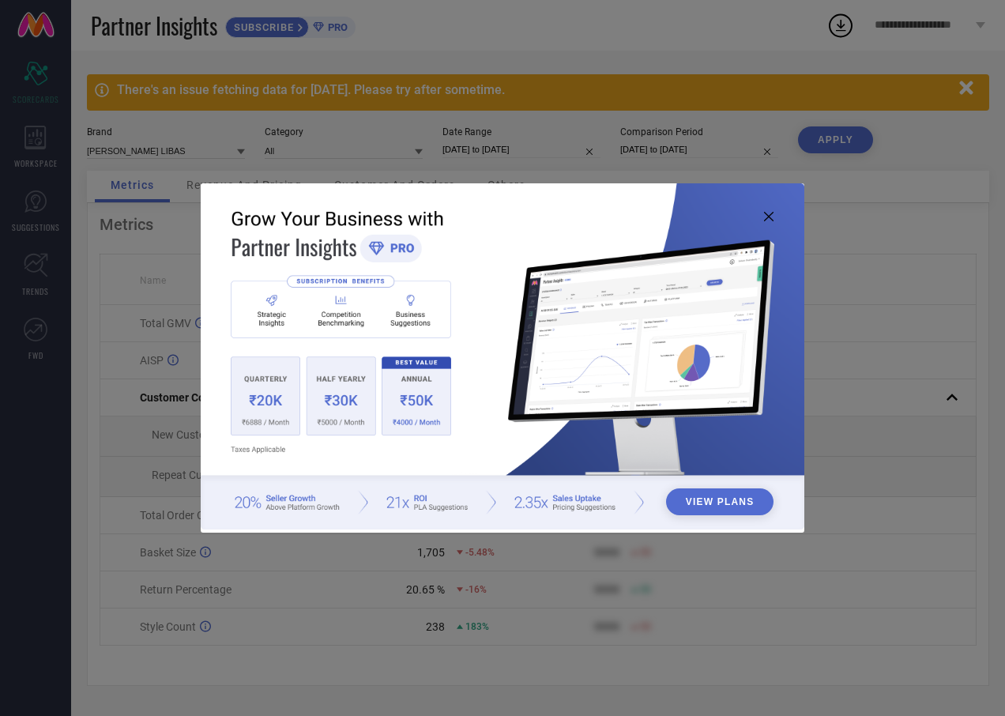
click at [766, 212] on icon at bounding box center [768, 216] width 9 height 9
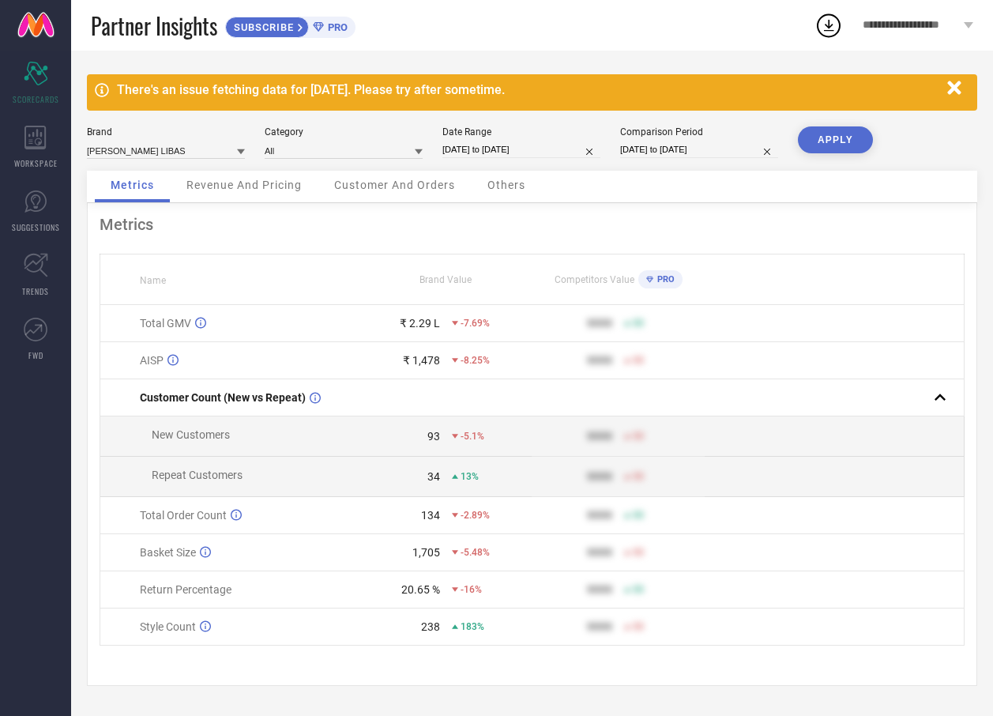
select select "6"
select select "2025"
select select "7"
select select "2025"
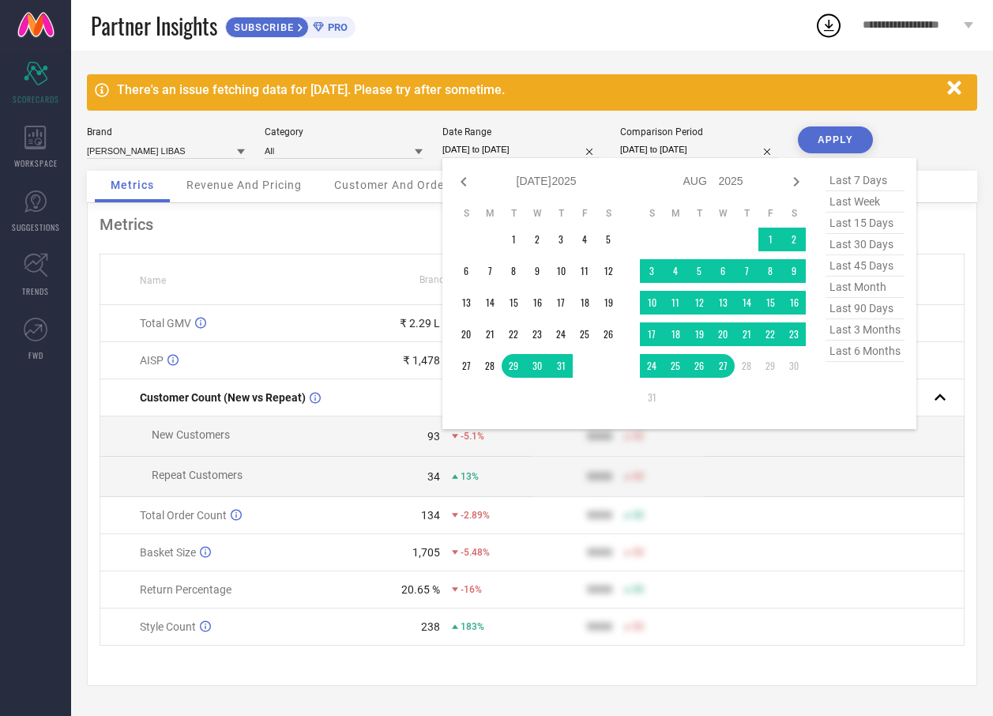
click at [554, 150] on input "29-07-2025 to 27-08-2025" at bounding box center [521, 149] width 158 height 17
click at [846, 180] on span "last 7 days" at bounding box center [865, 180] width 79 height 21
type input "21-08-2025 to 27-08-2025"
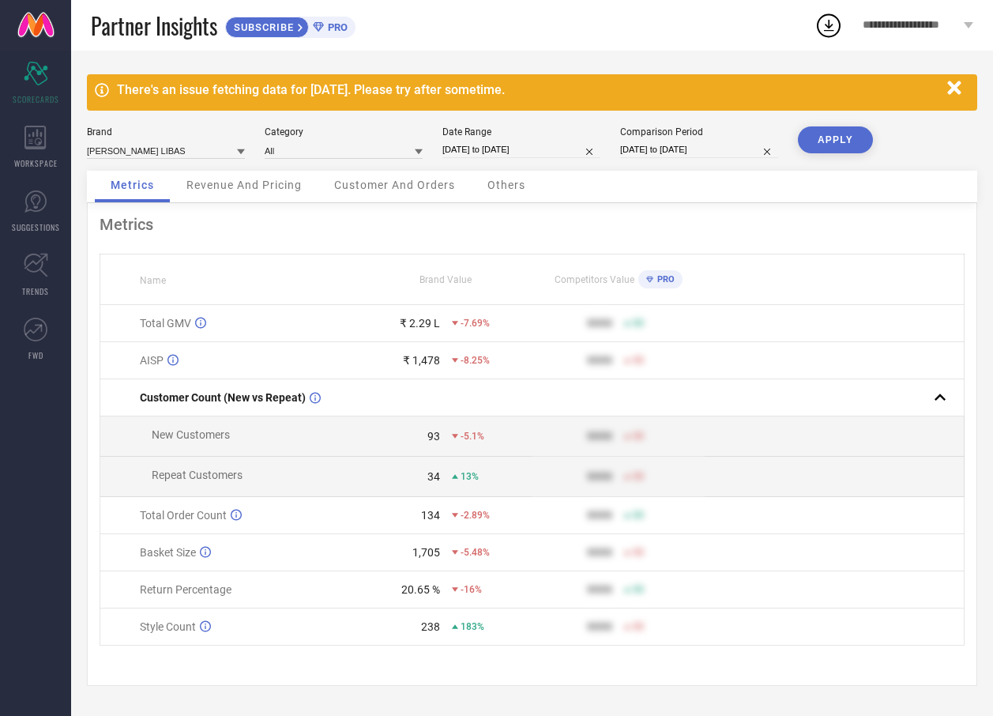
click at [845, 149] on button "APPLY" at bounding box center [835, 139] width 75 height 27
select select "7"
select select "2025"
select select "8"
select select "2025"
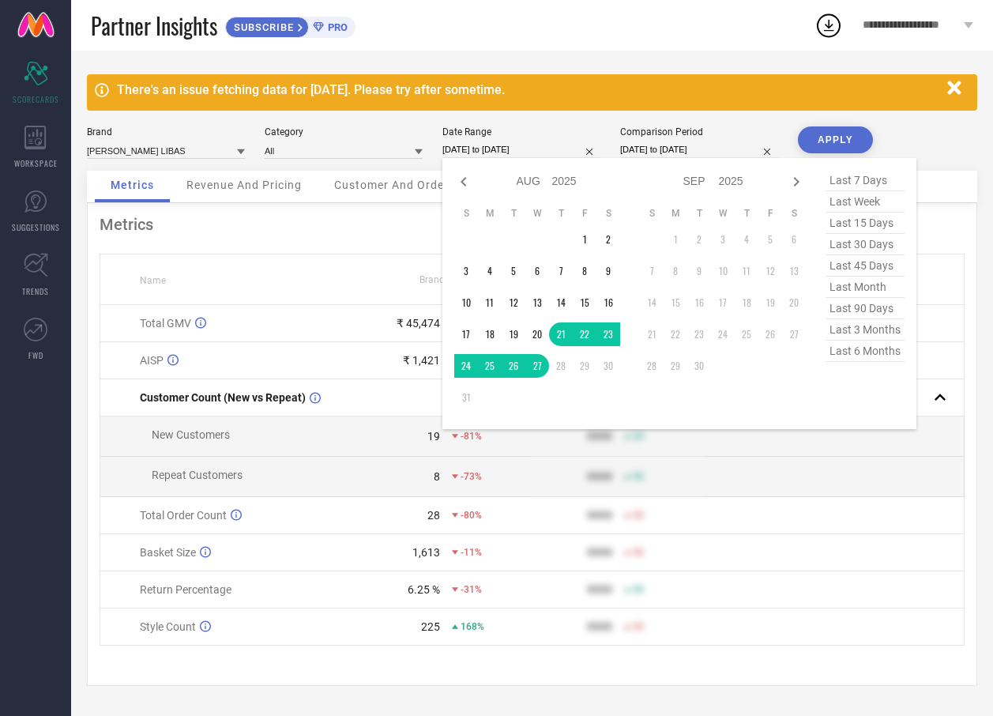
click at [564, 155] on input "21-08-2025 to 27-08-2025" at bounding box center [521, 149] width 158 height 17
click at [852, 183] on span "last 7 days" at bounding box center [865, 180] width 79 height 21
type input "21-08-2025 to 27-08-2025"
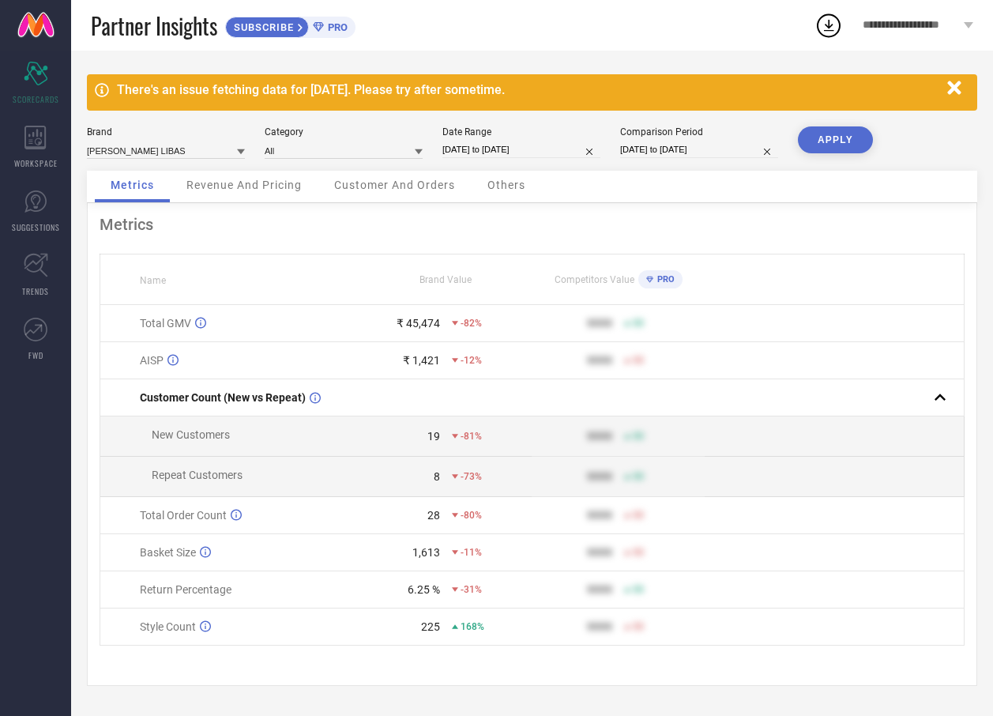
click at [841, 136] on button "APPLY" at bounding box center [835, 139] width 75 height 27
